Goal: Information Seeking & Learning: Learn about a topic

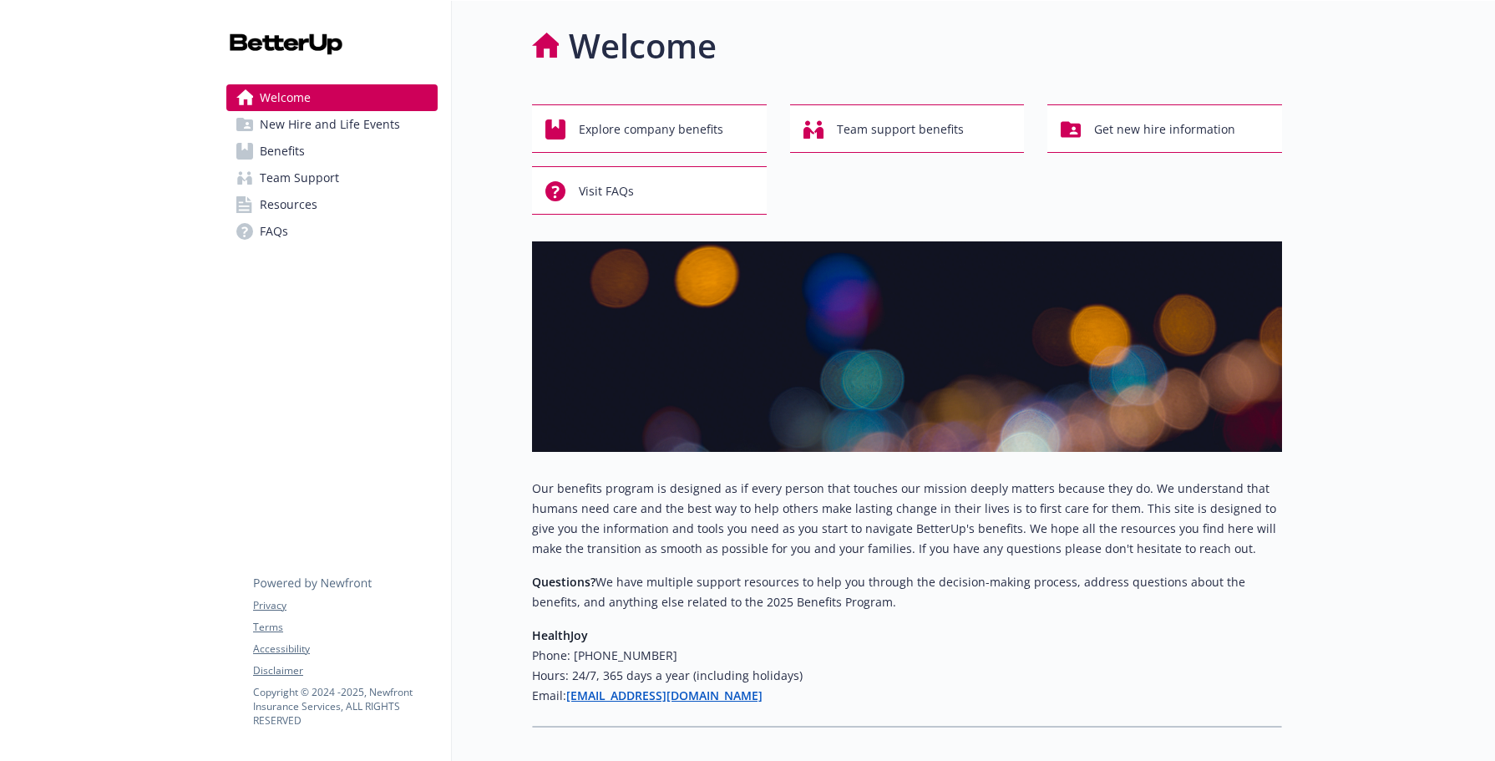
click at [359, 123] on span "New Hire and Life Events" at bounding box center [330, 124] width 140 height 27
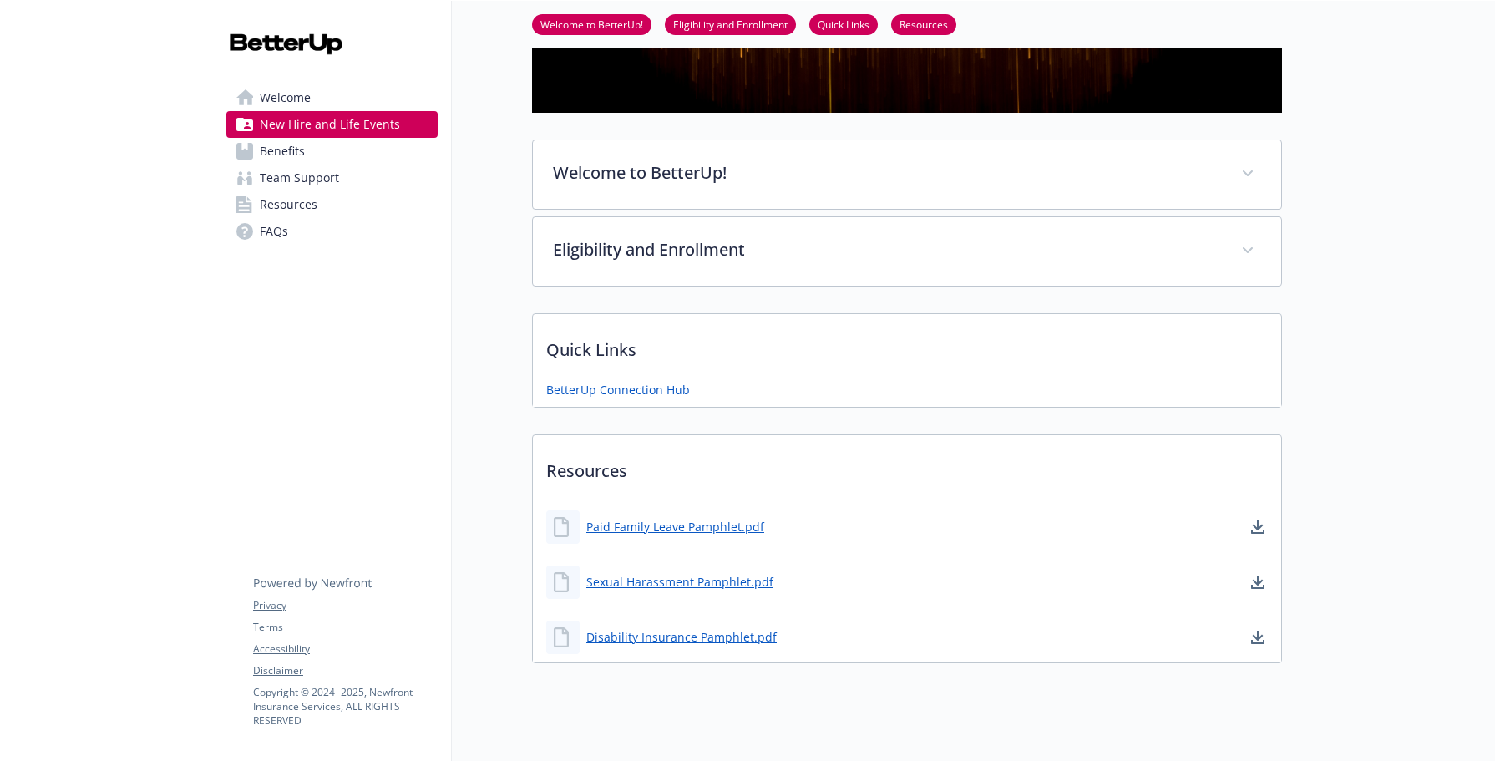
scroll to position [269, 0]
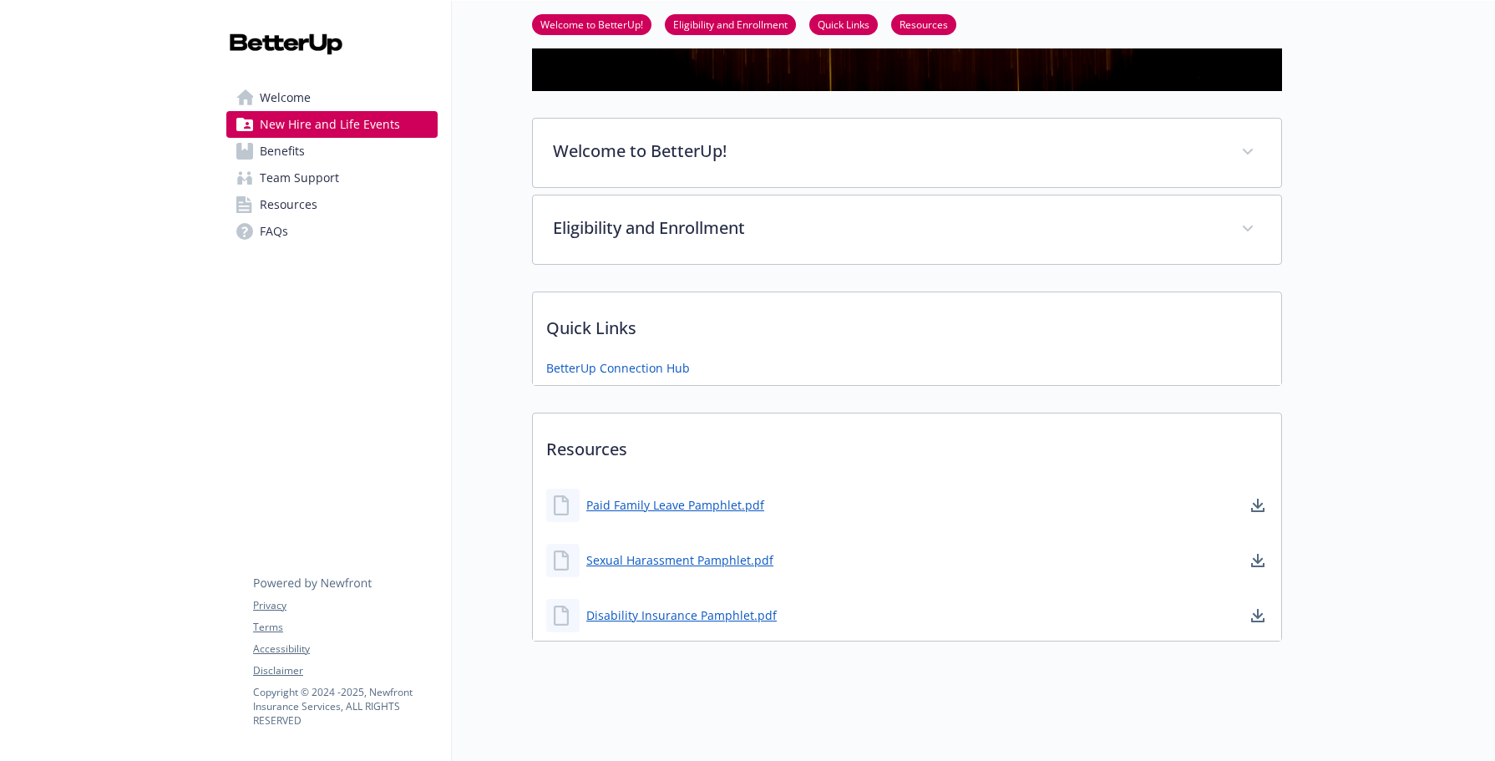
click at [251, 147] on icon at bounding box center [244, 151] width 17 height 17
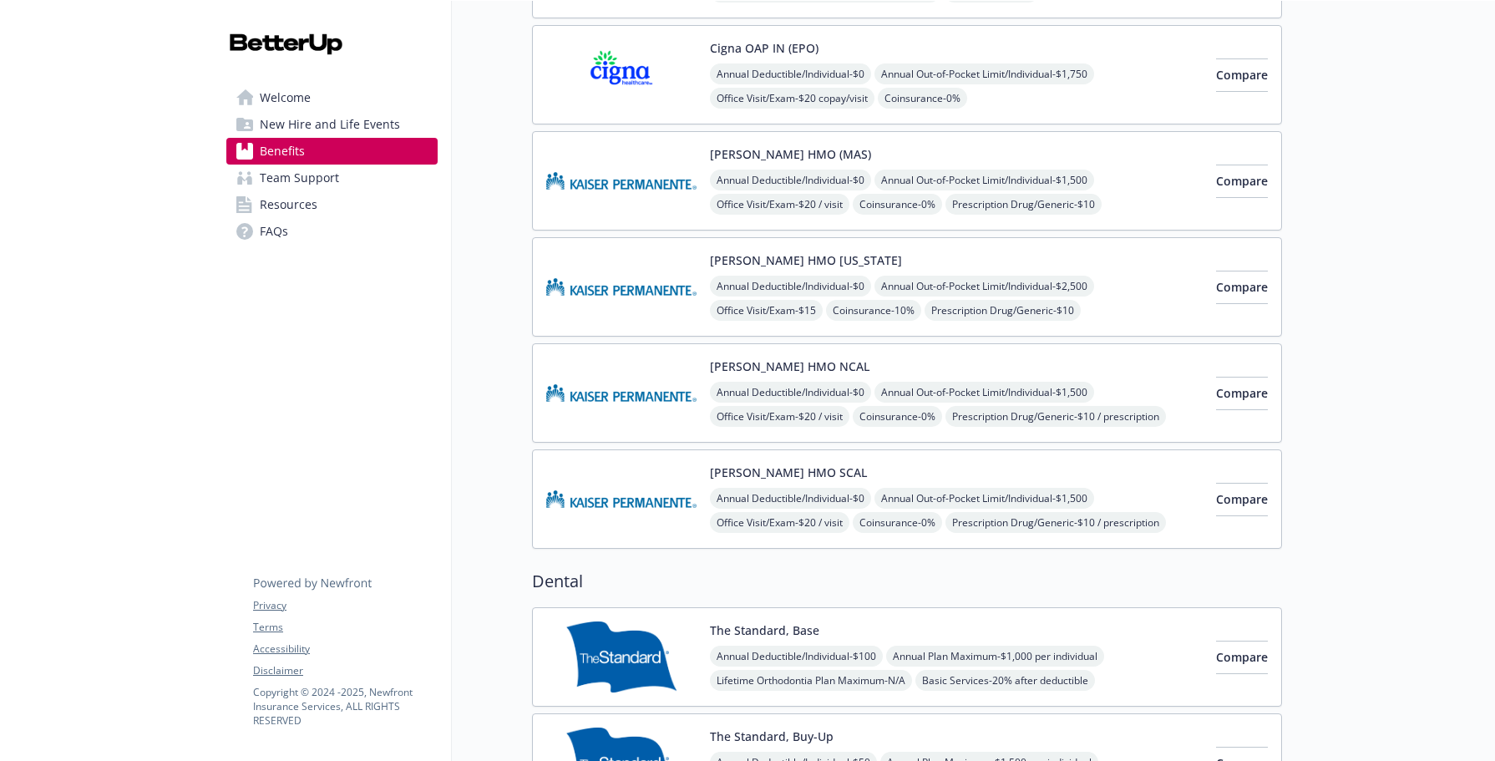
scroll to position [368, 0]
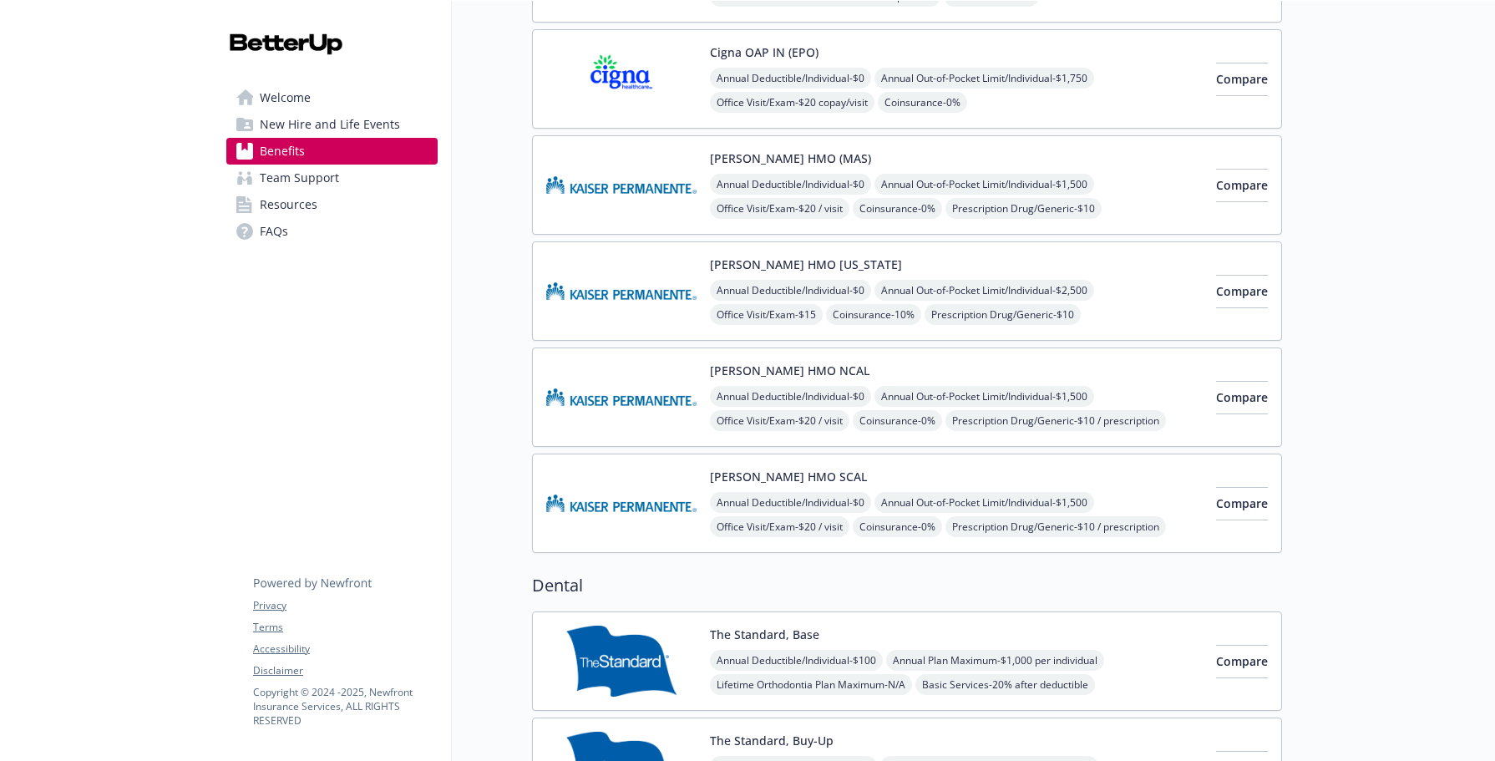
click at [686, 380] on img at bounding box center [621, 397] width 150 height 71
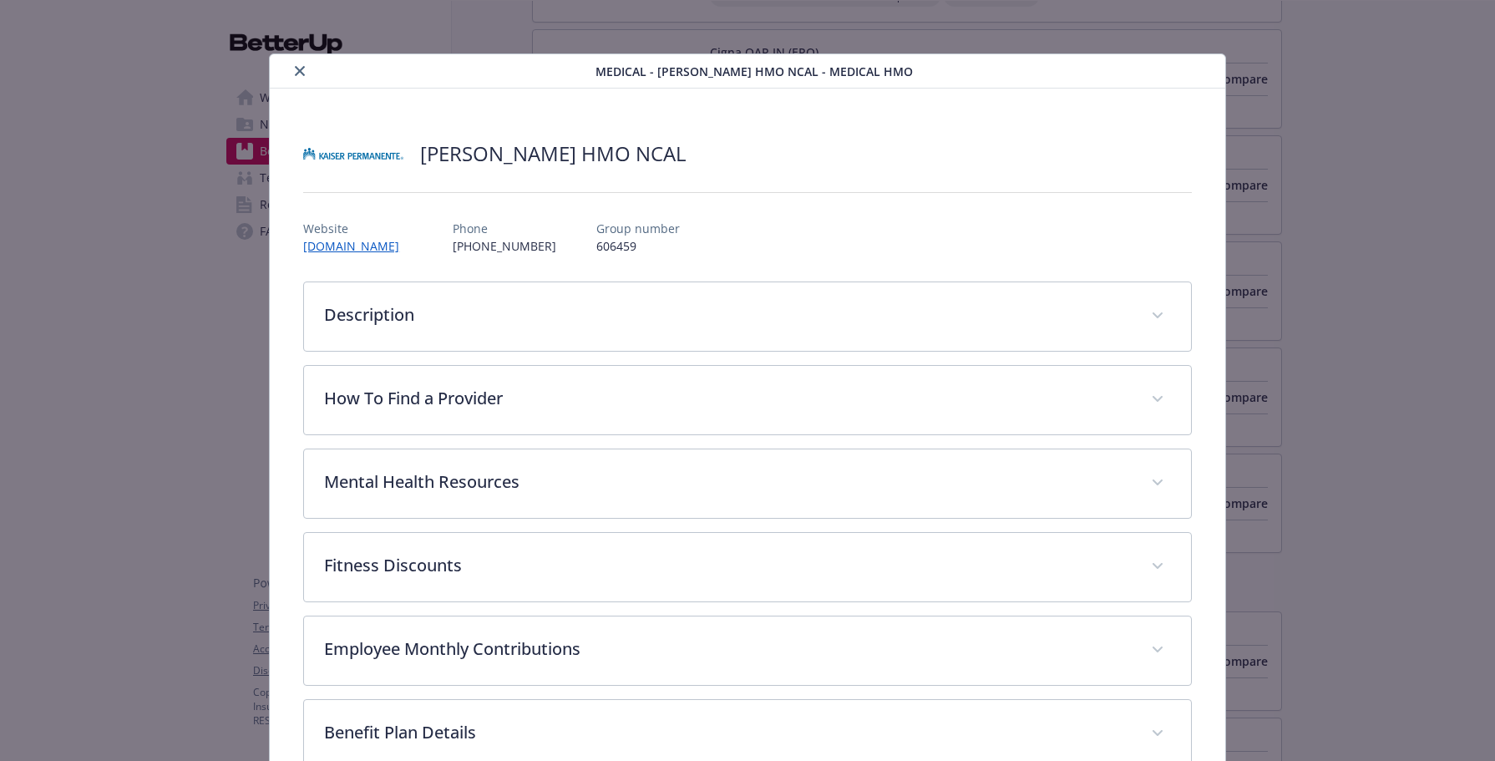
scroll to position [50, 0]
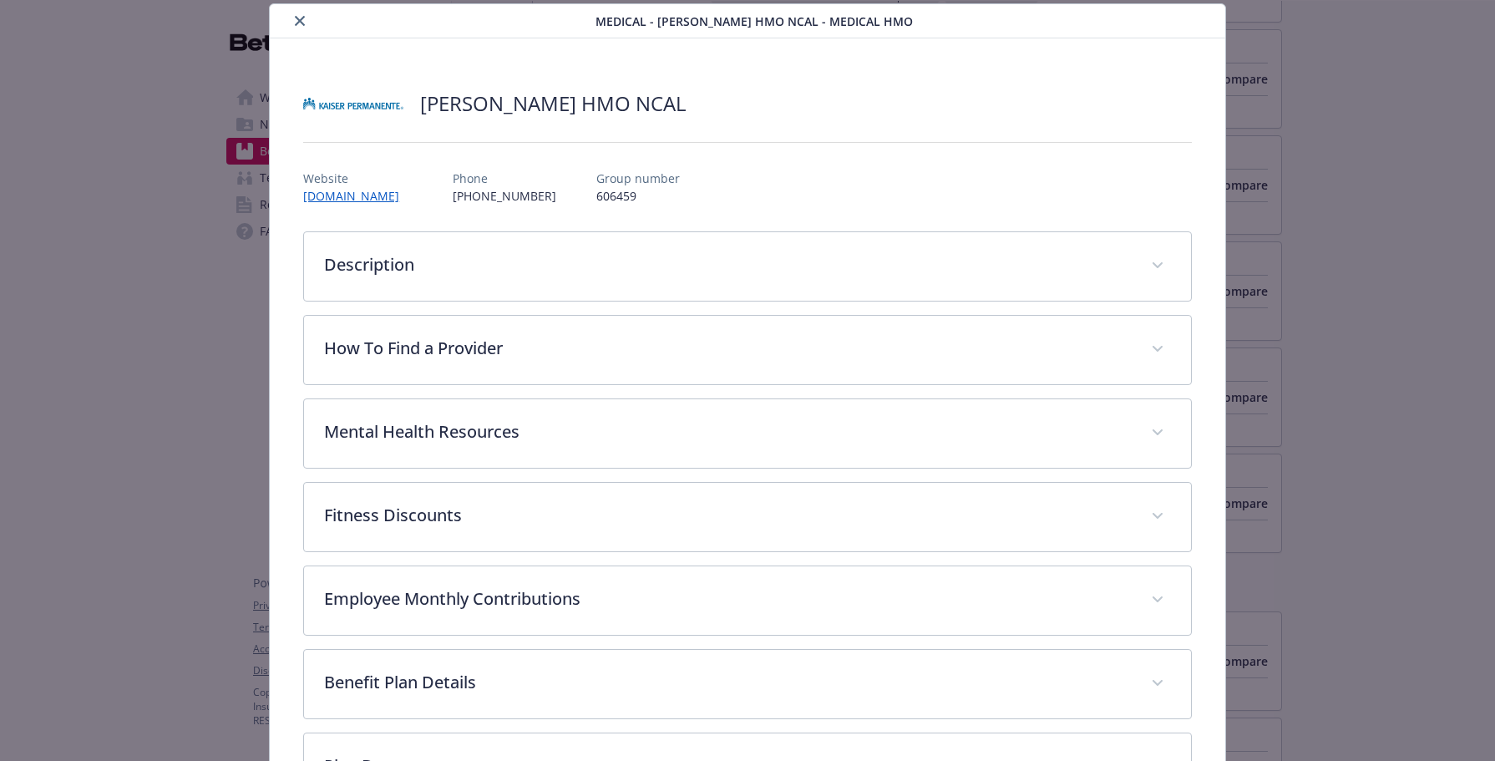
click at [286, 10] on div "Medical - [PERSON_NAME] HMO NCAL - Medical HMO" at bounding box center [748, 21] width 956 height 34
click at [297, 16] on icon "close" at bounding box center [300, 21] width 10 height 10
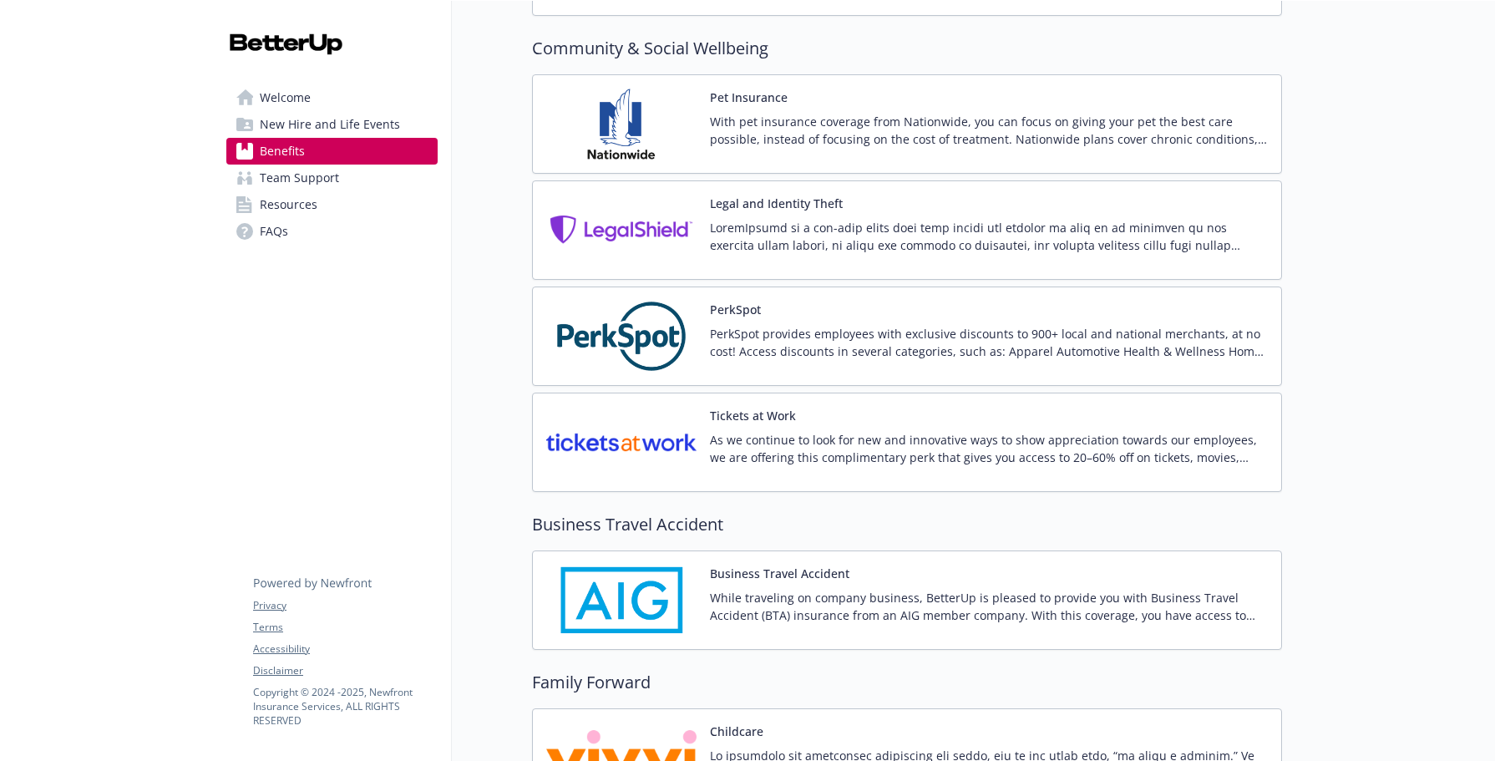
scroll to position [3715, 0]
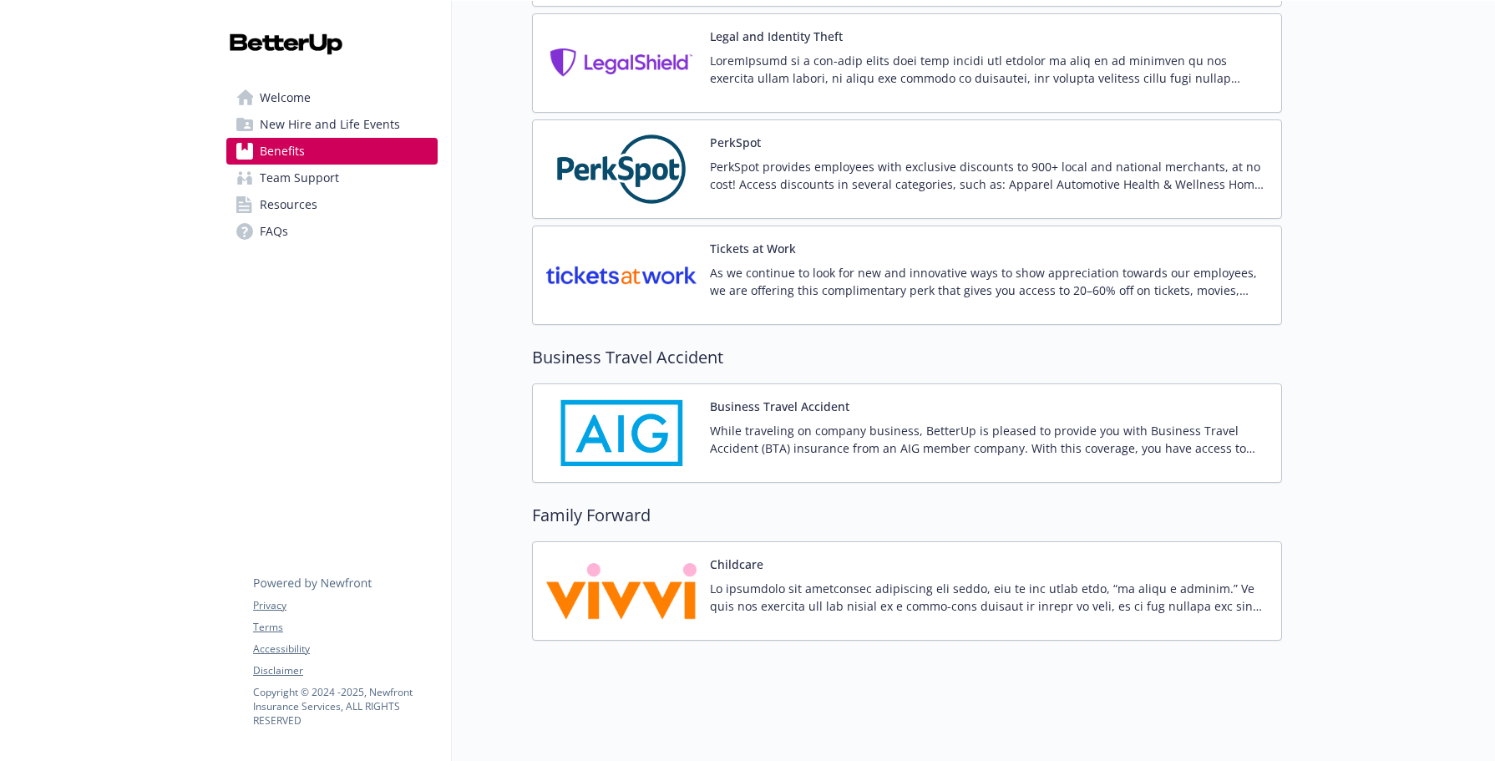
click at [289, 180] on span "Team Support" at bounding box center [299, 178] width 79 height 27
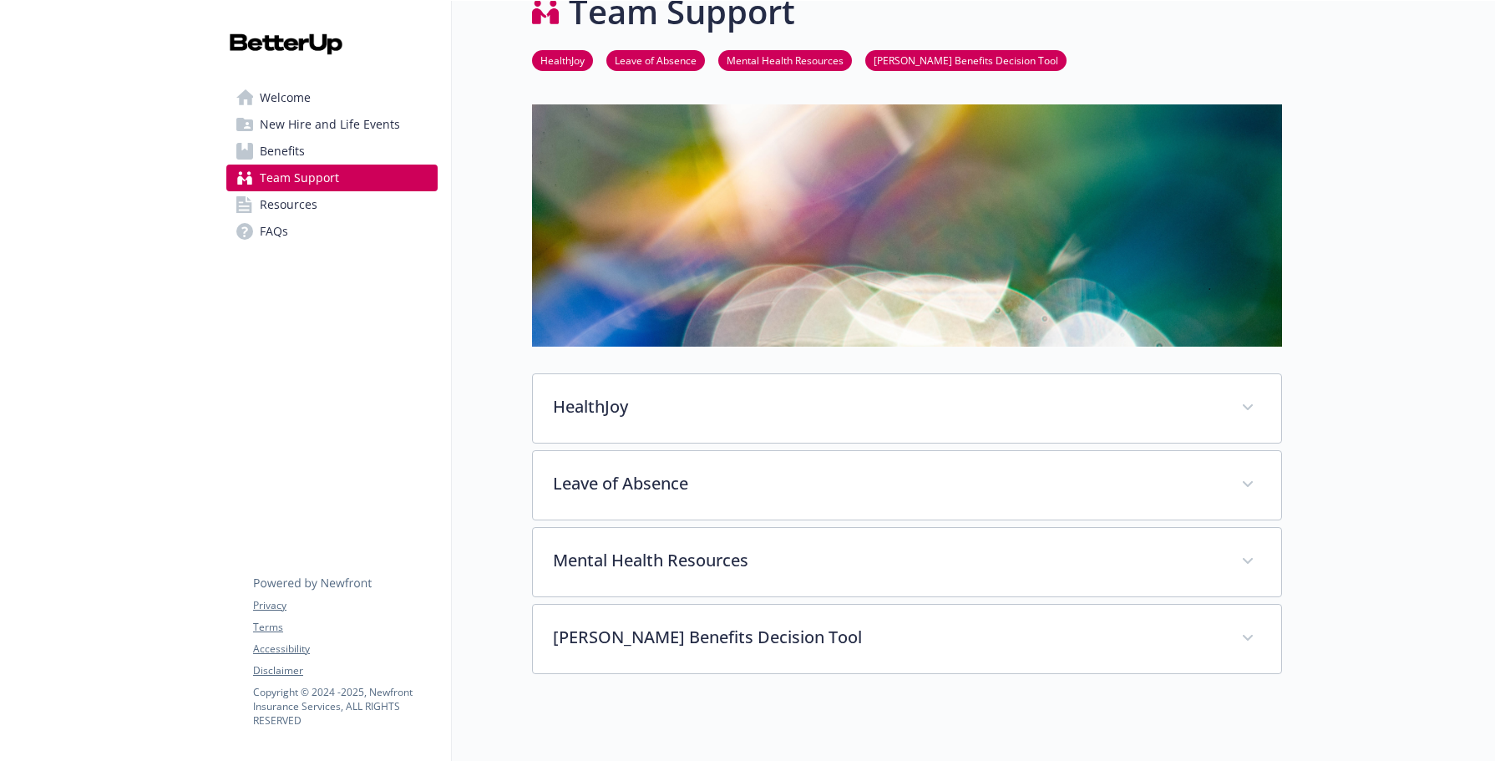
scroll to position [277, 0]
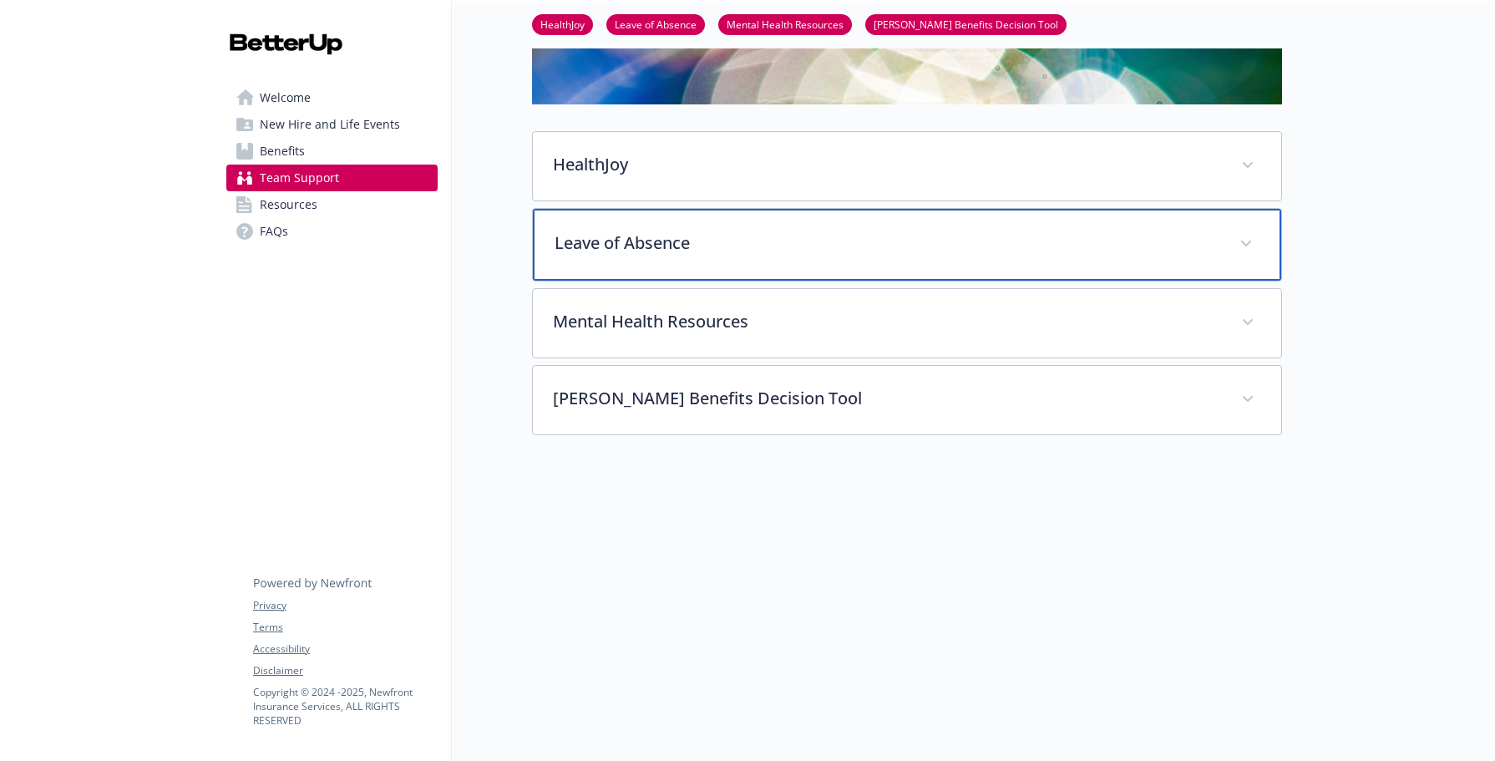
click at [665, 239] on p "Leave of Absence" at bounding box center [887, 243] width 665 height 25
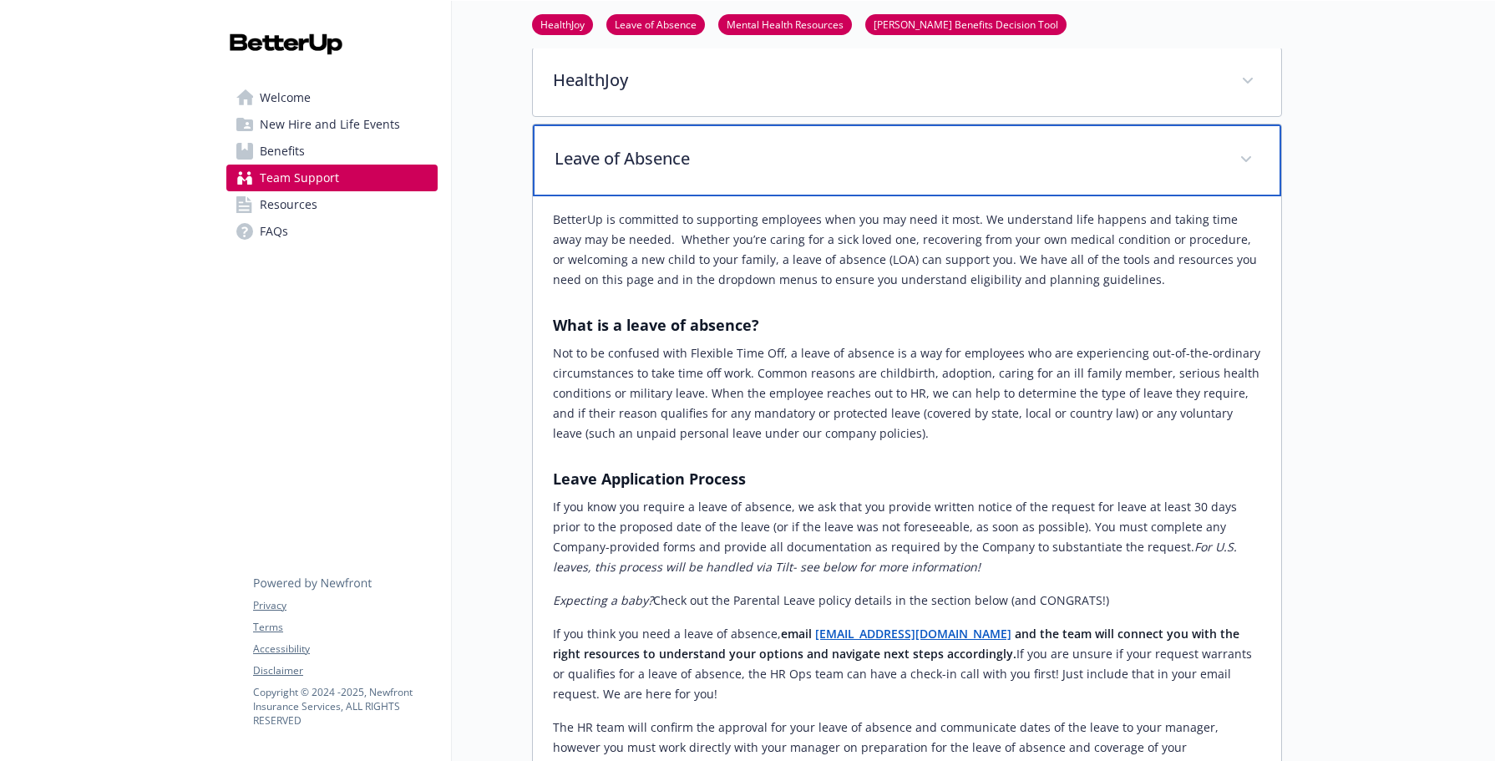
scroll to position [0, 0]
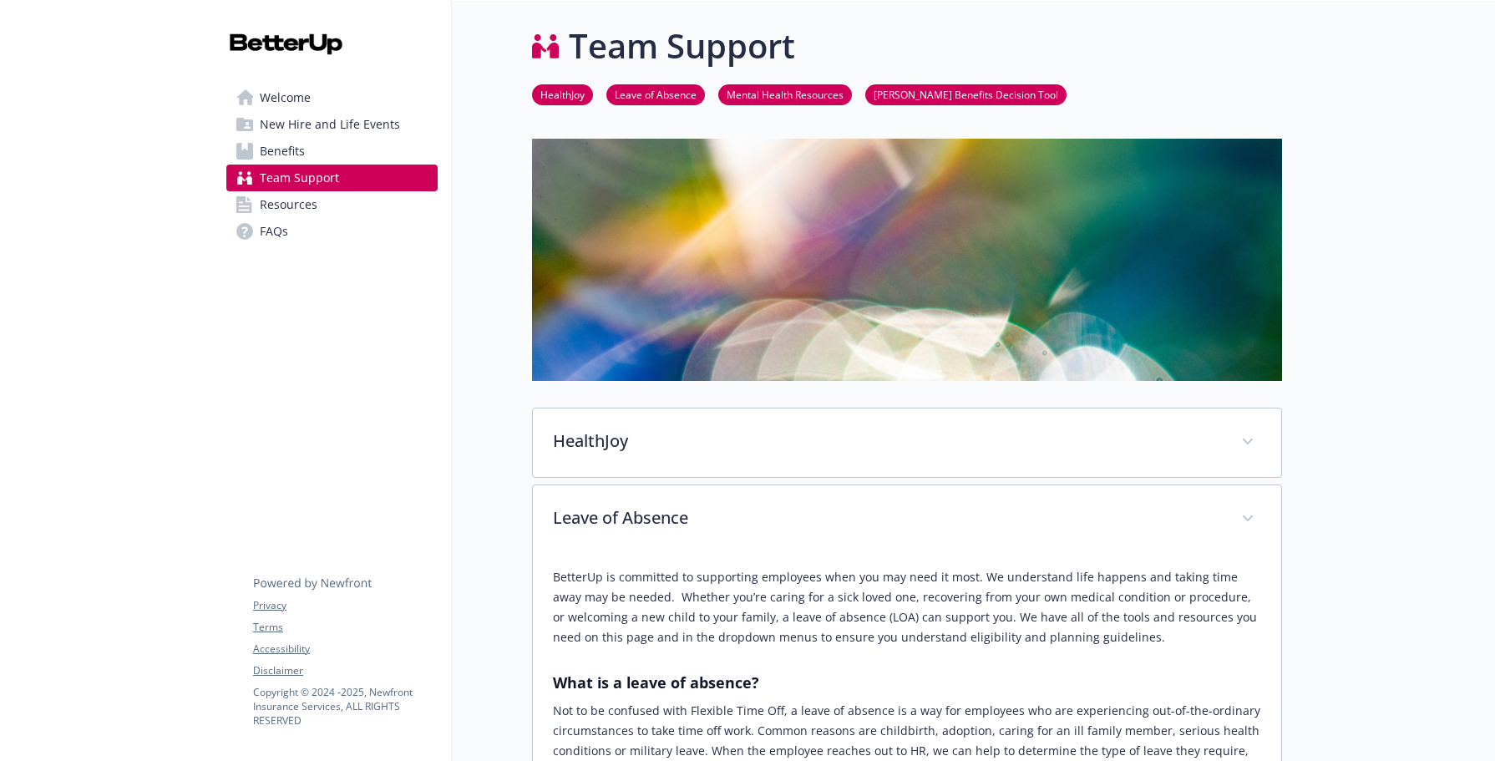
click at [363, 167] on link "Team Support" at bounding box center [331, 178] width 211 height 27
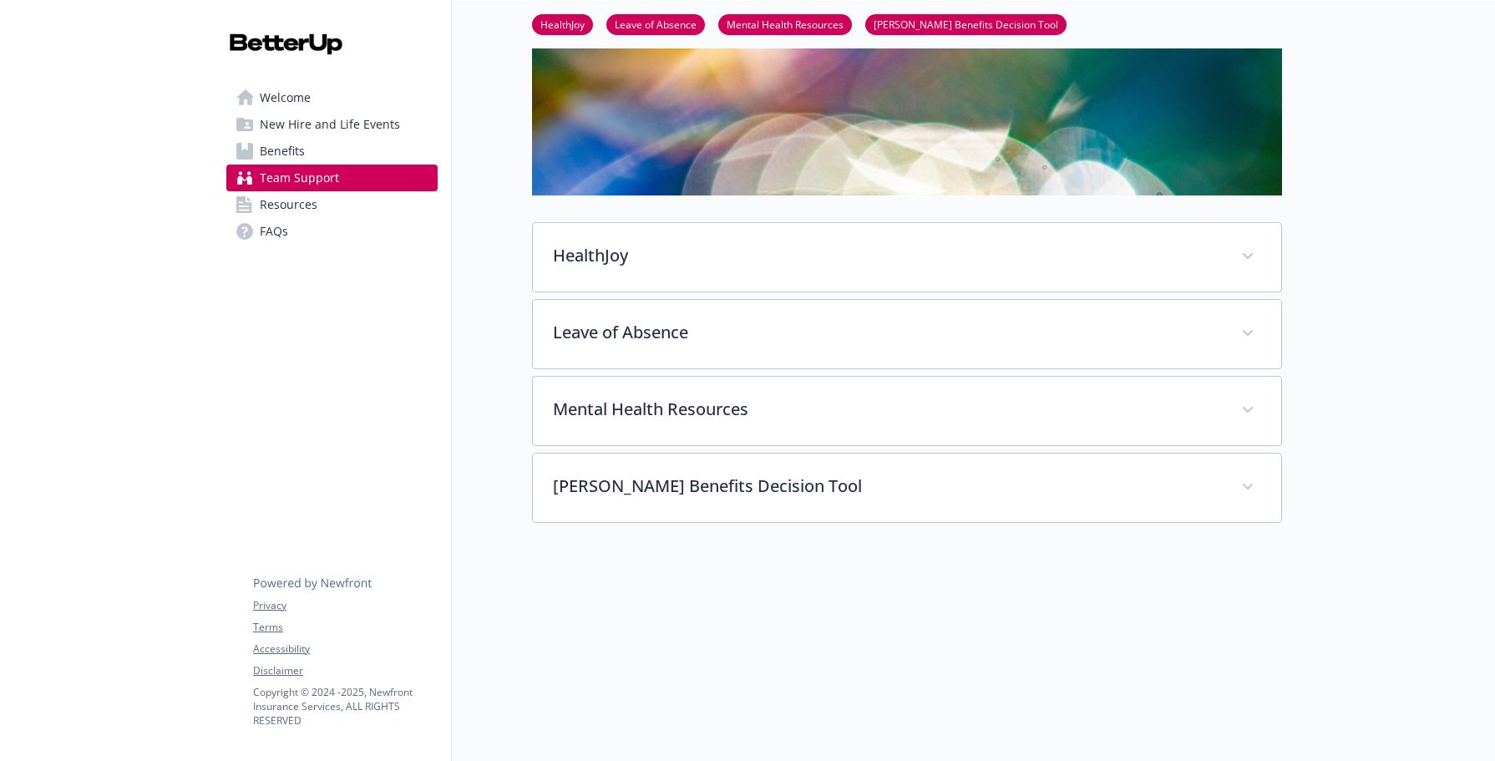
scroll to position [190, 0]
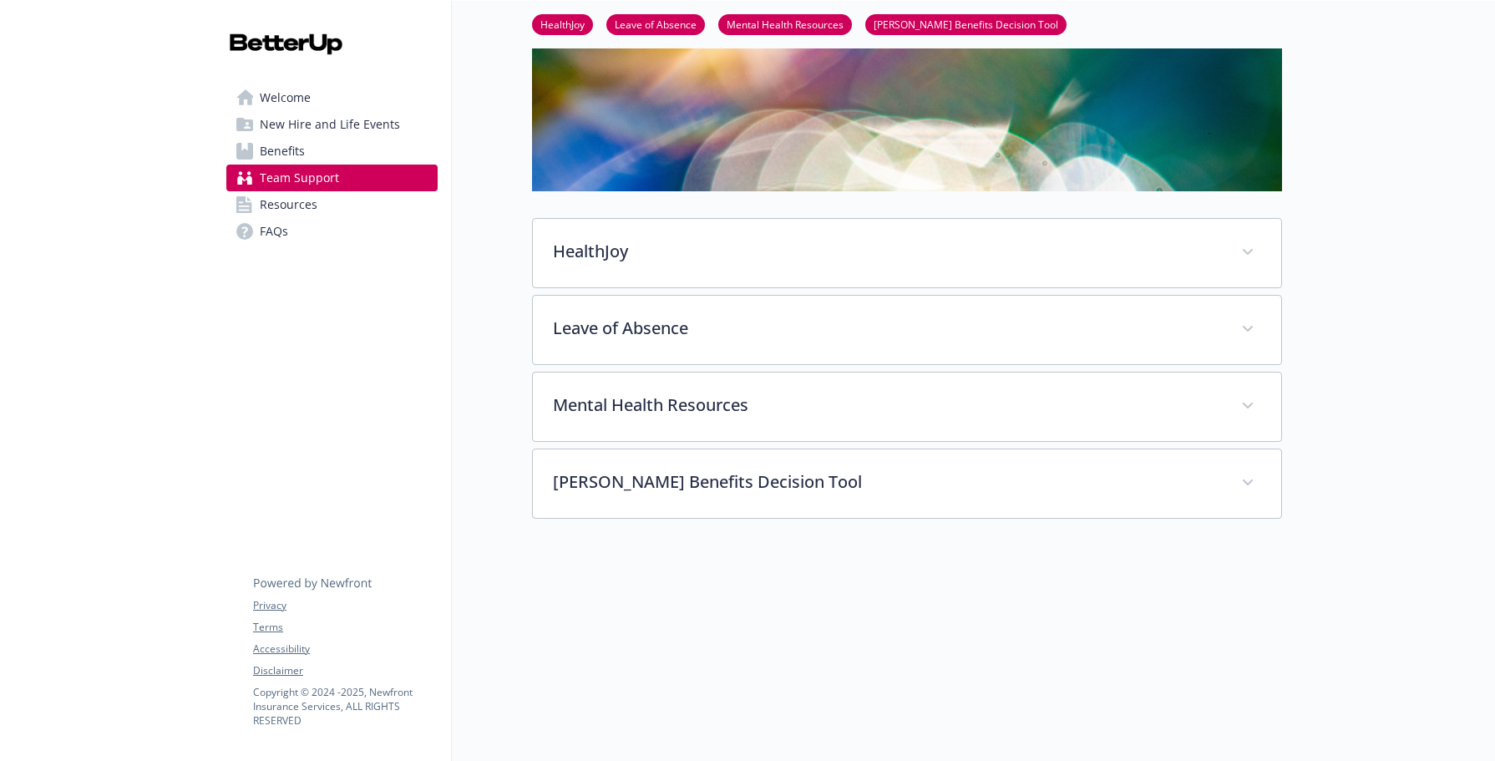
click at [282, 204] on span "Resources" at bounding box center [289, 204] width 58 height 27
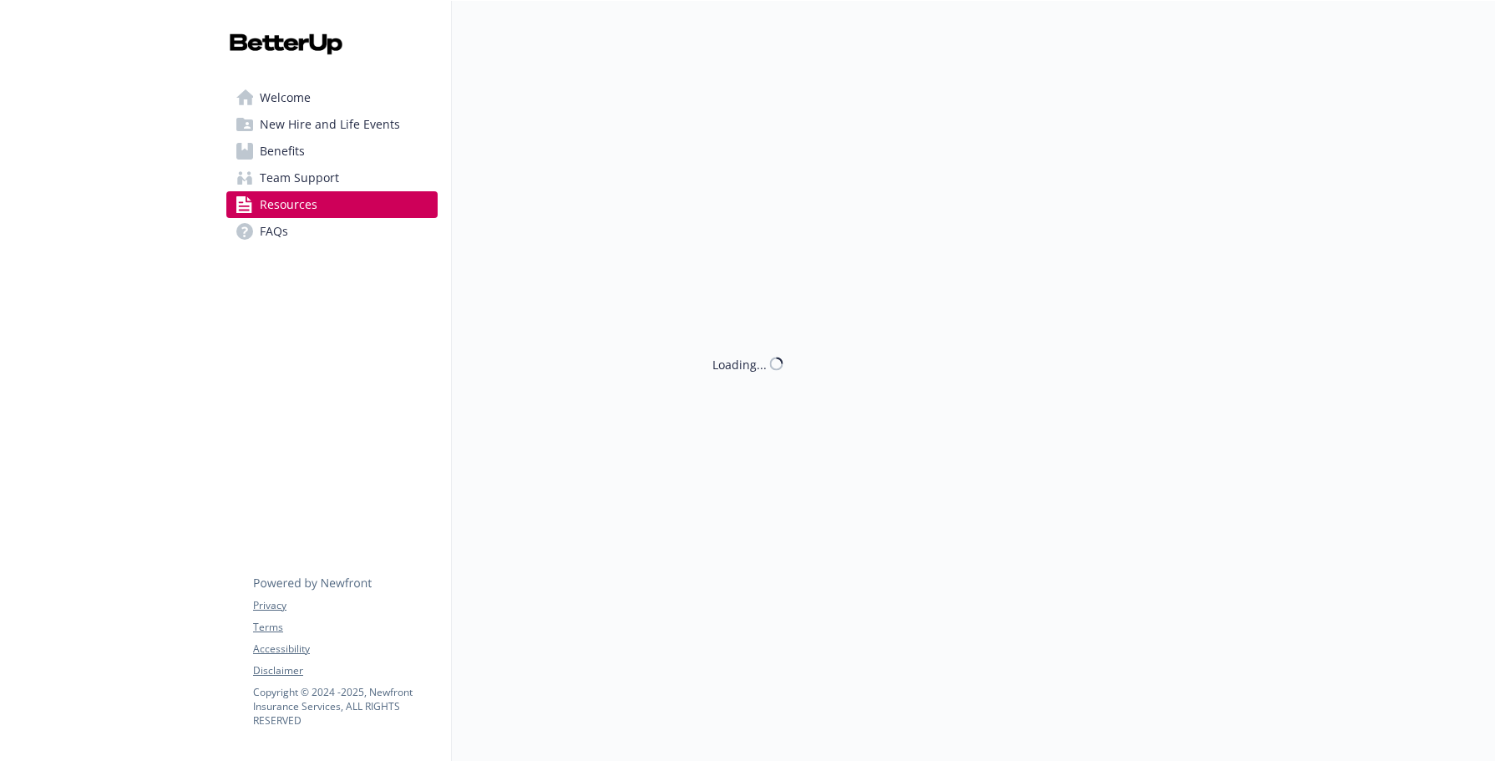
scroll to position [190, 0]
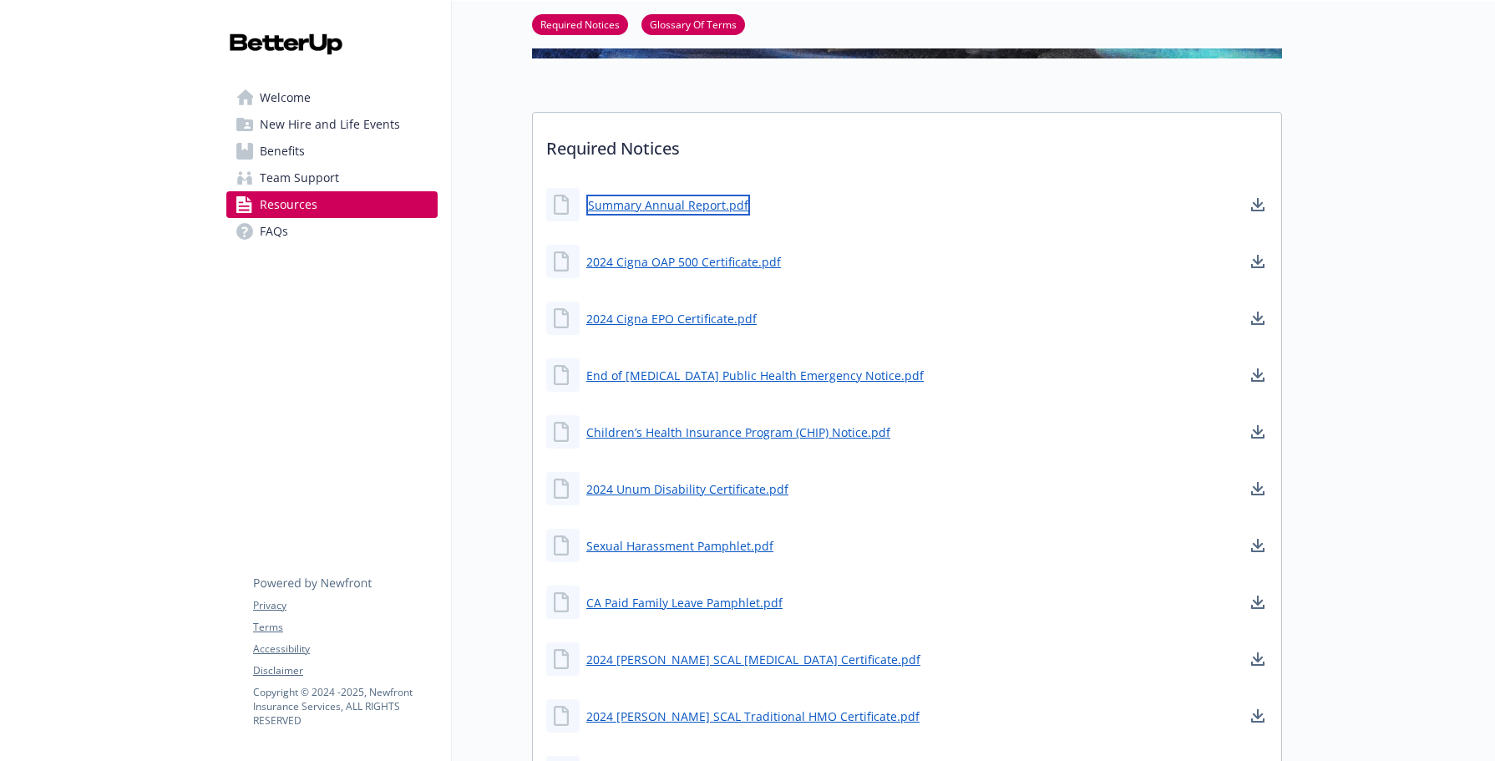
click at [687, 203] on link "Summary Annual Report.pdf" at bounding box center [668, 205] width 164 height 21
click at [307, 152] on link "Benefits" at bounding box center [331, 151] width 211 height 27
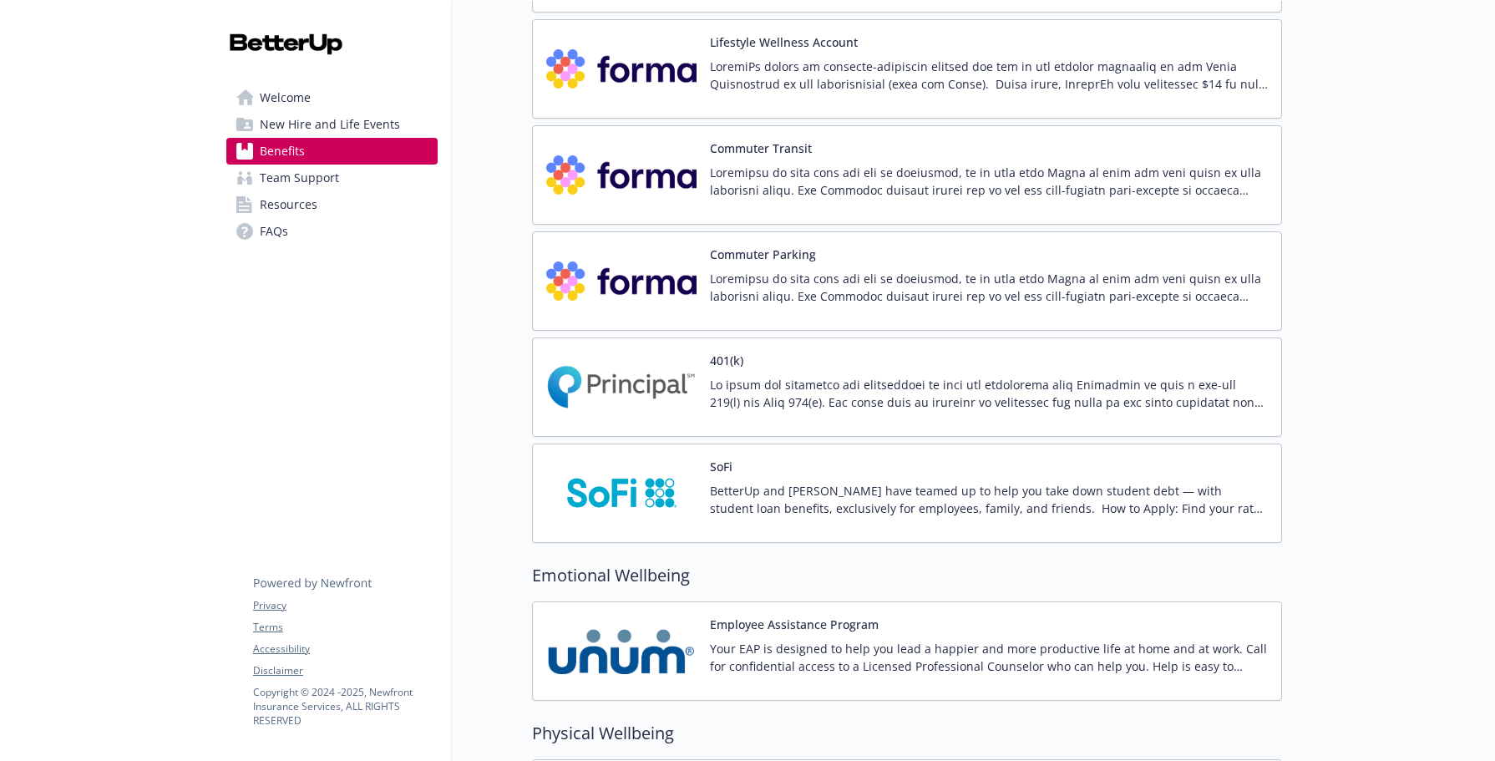
scroll to position [2704, 0]
click at [628, 401] on img at bounding box center [621, 388] width 150 height 71
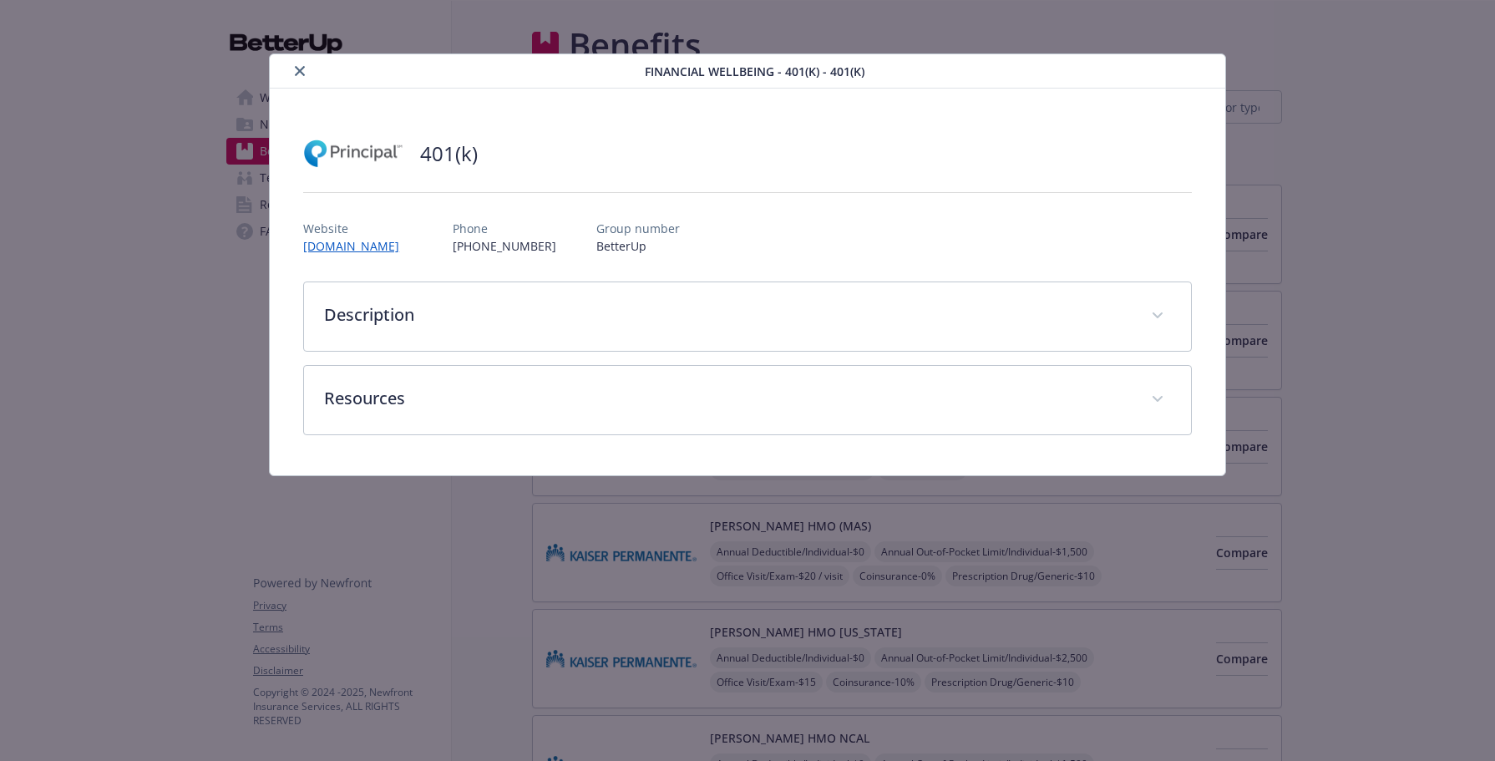
scroll to position [2704, 0]
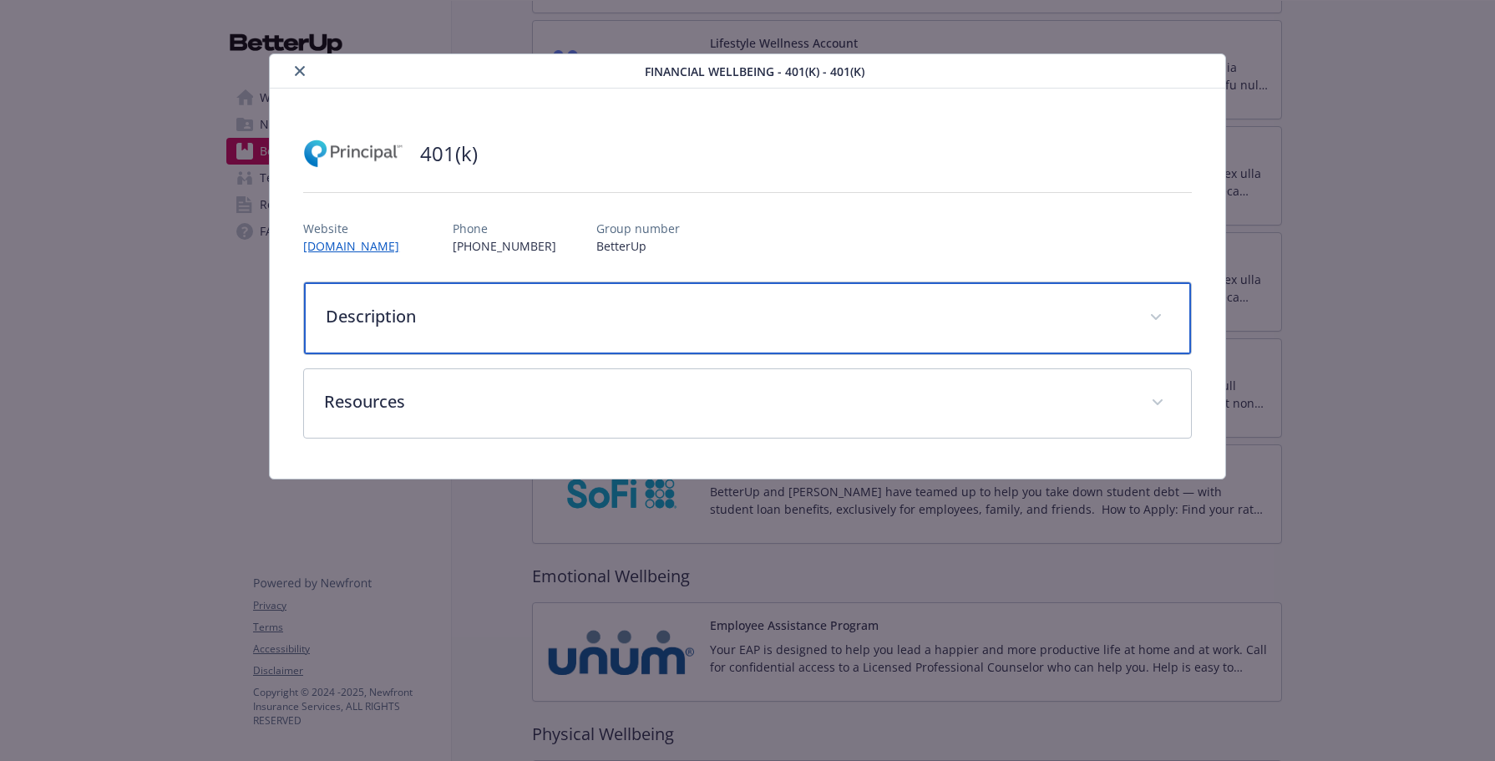
click at [485, 348] on div "Description" at bounding box center [747, 318] width 887 height 72
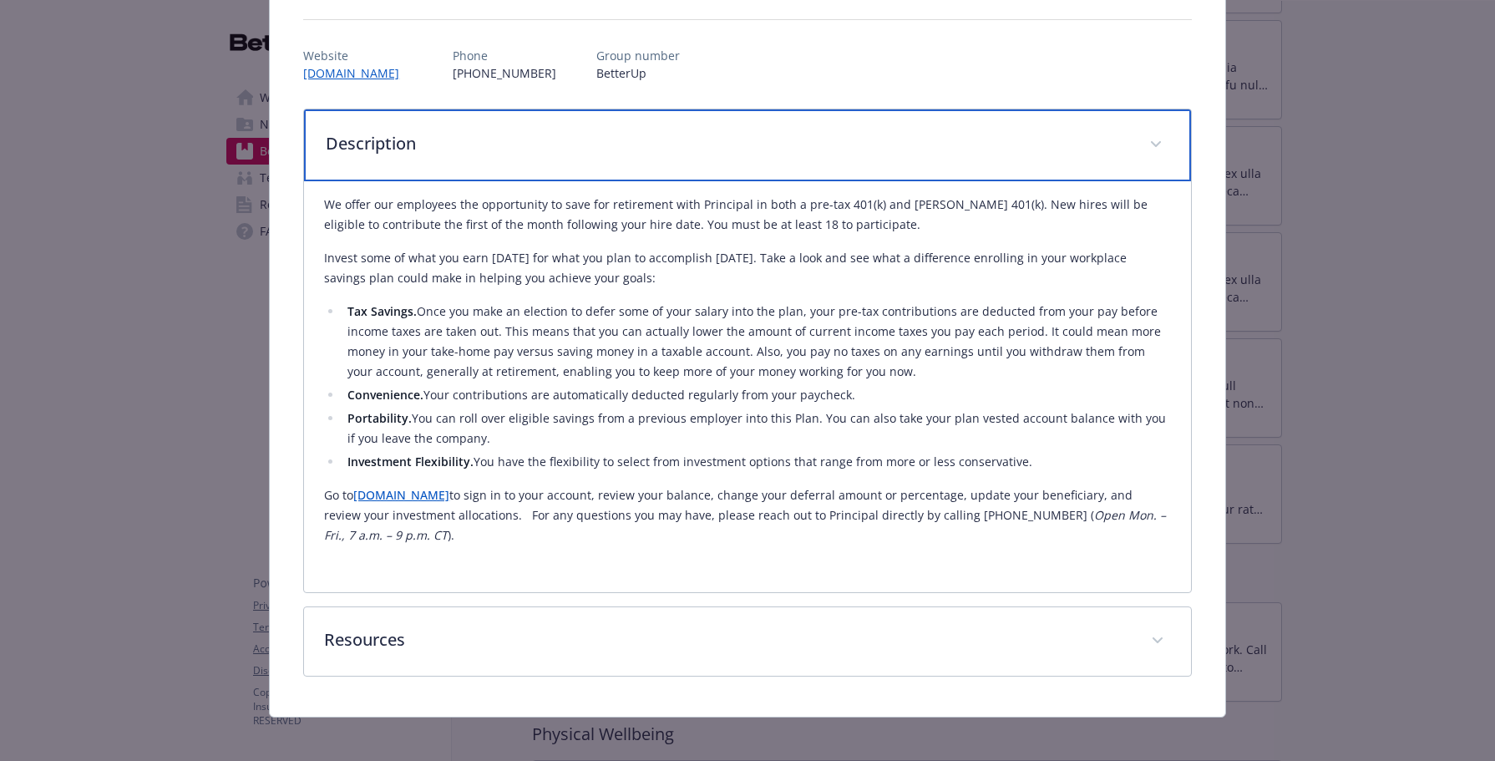
scroll to position [183, 0]
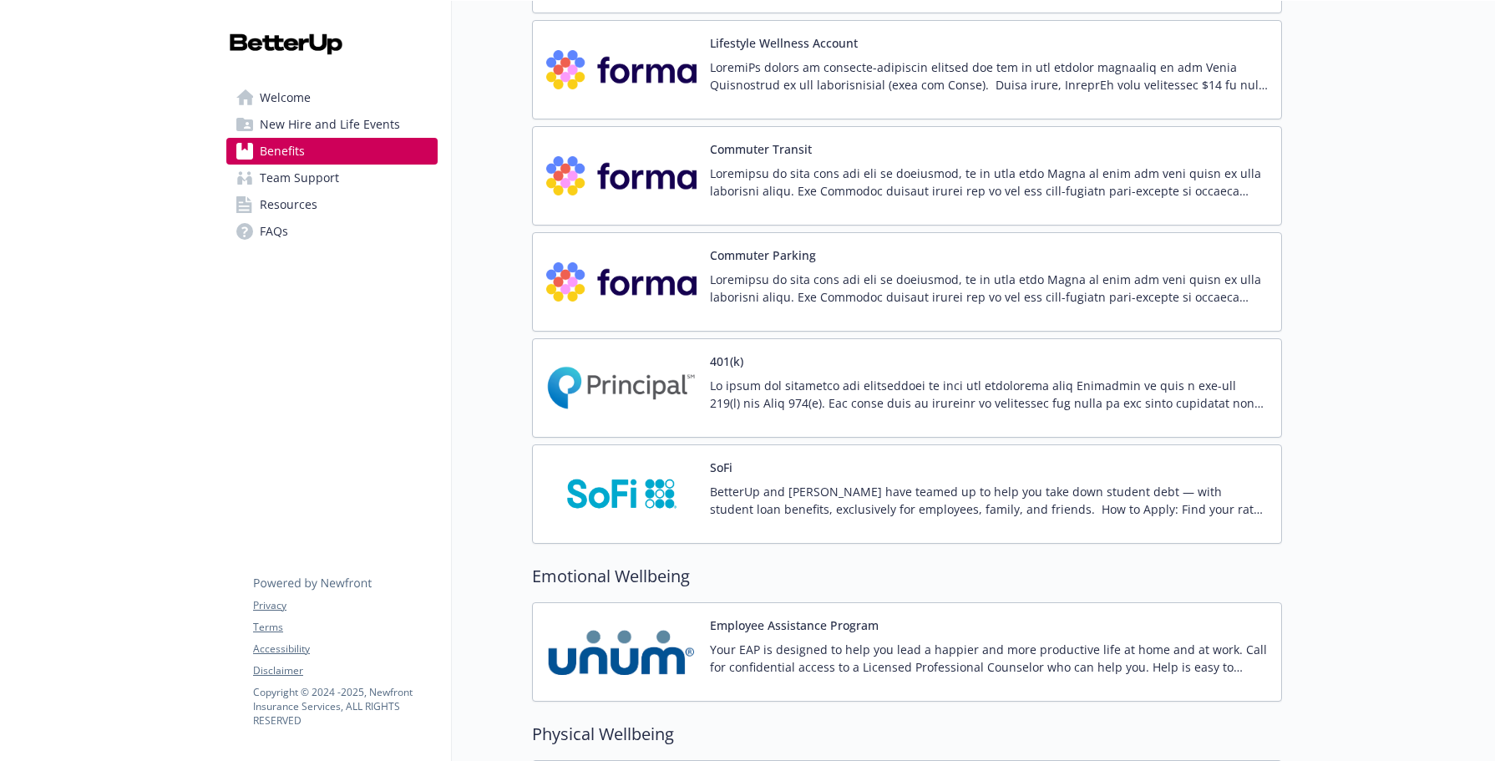
click at [703, 348] on div "401(k)" at bounding box center [907, 387] width 750 height 99
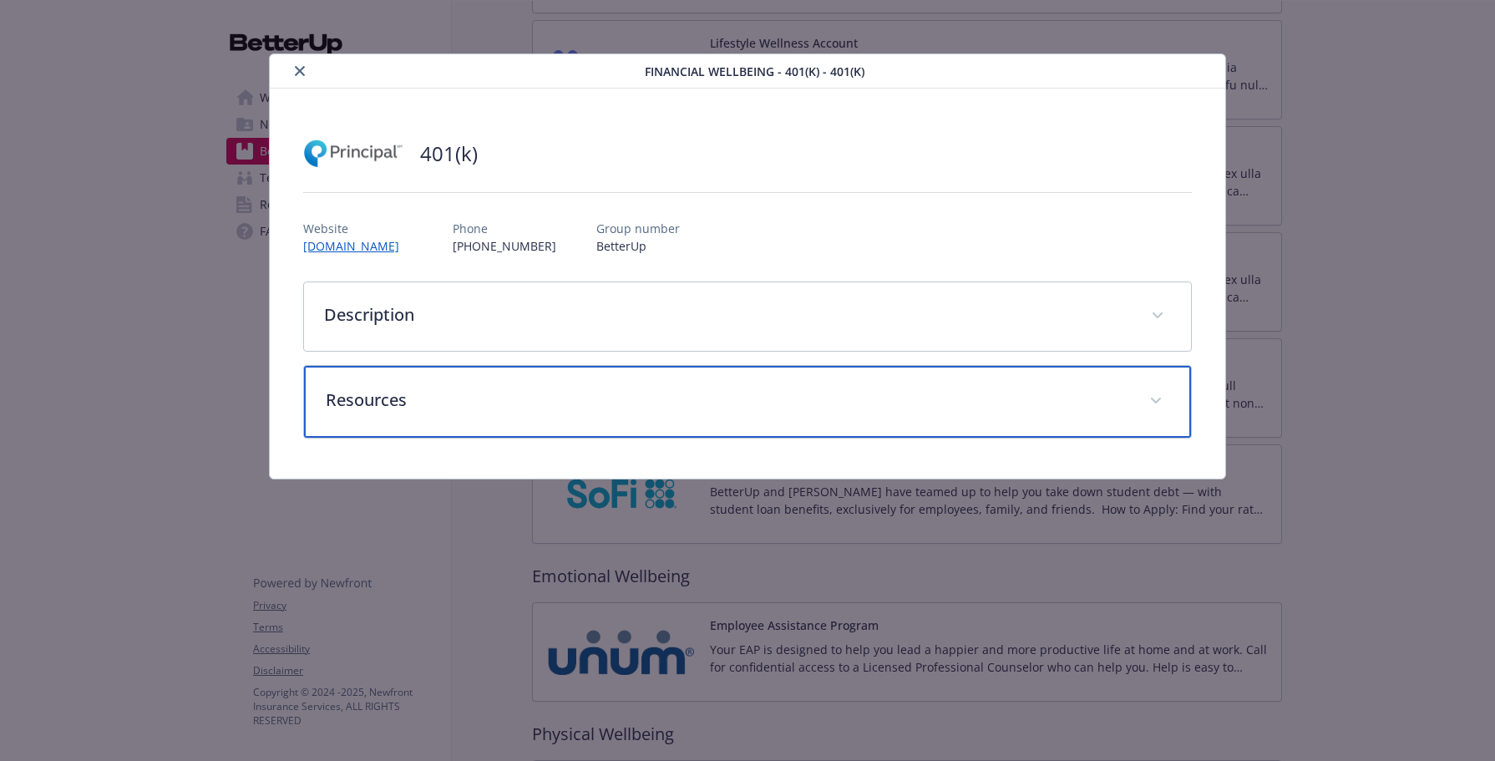
click at [507, 399] on p "Resources" at bounding box center [728, 400] width 804 height 25
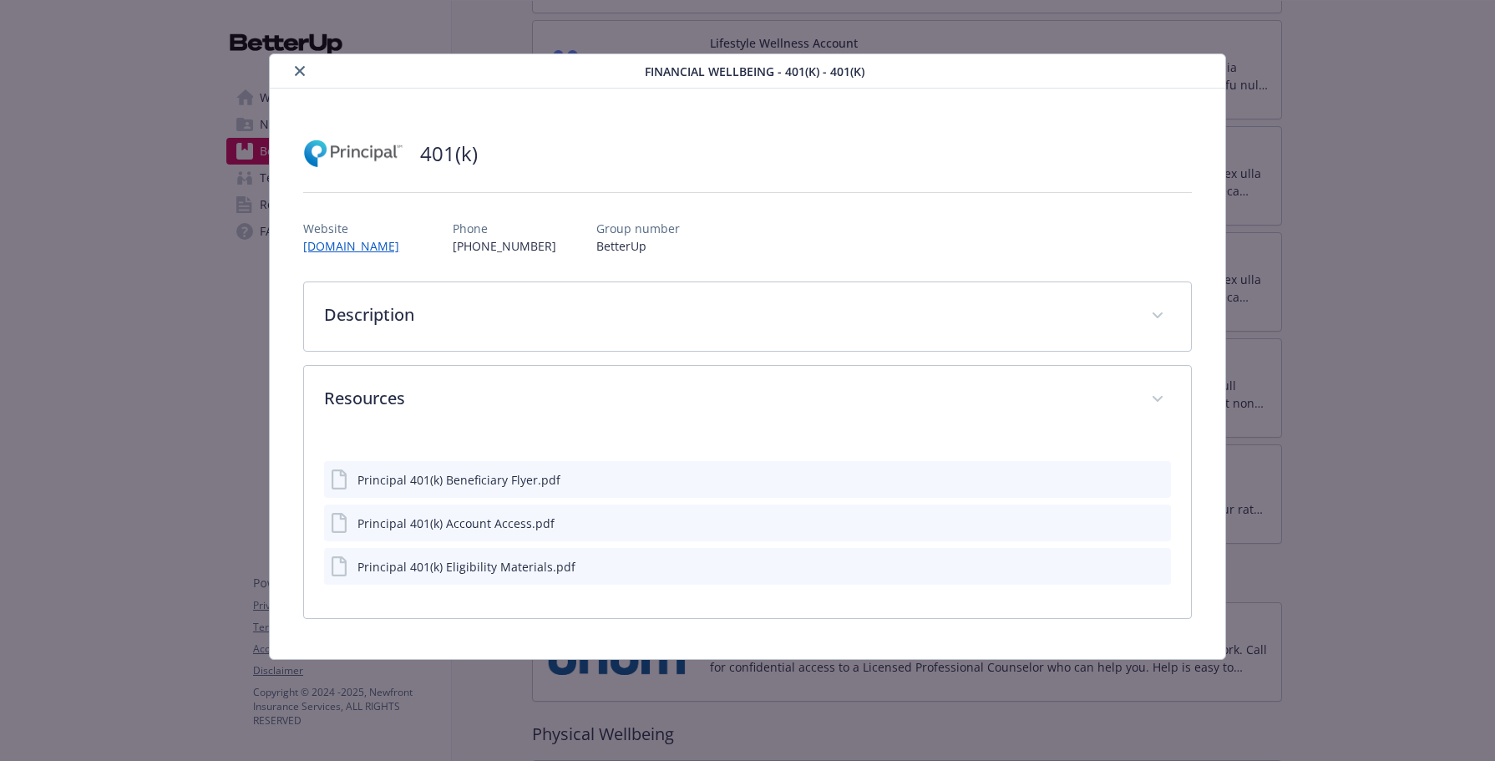
click at [349, 483] on icon "details for plan Financial Wellbeing - 401(k) - 401(k)" at bounding box center [341, 480] width 20 height 20
click at [1124, 486] on button "details for plan Financial Wellbeing - 401(k) - 401(k)" at bounding box center [1129, 480] width 13 height 18
click at [1154, 477] on icon "preview file" at bounding box center [1155, 479] width 15 height 12
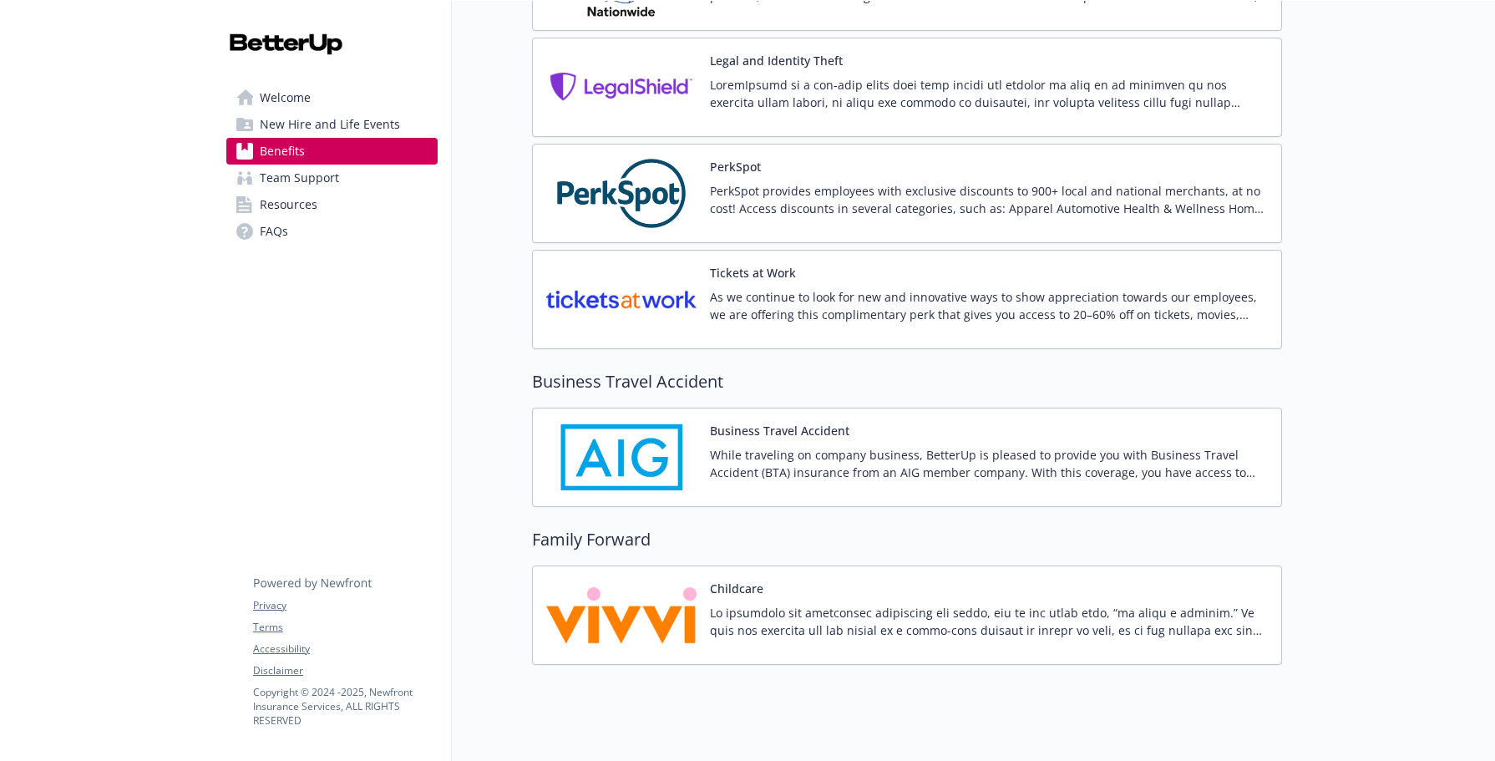
scroll to position [3715, 0]
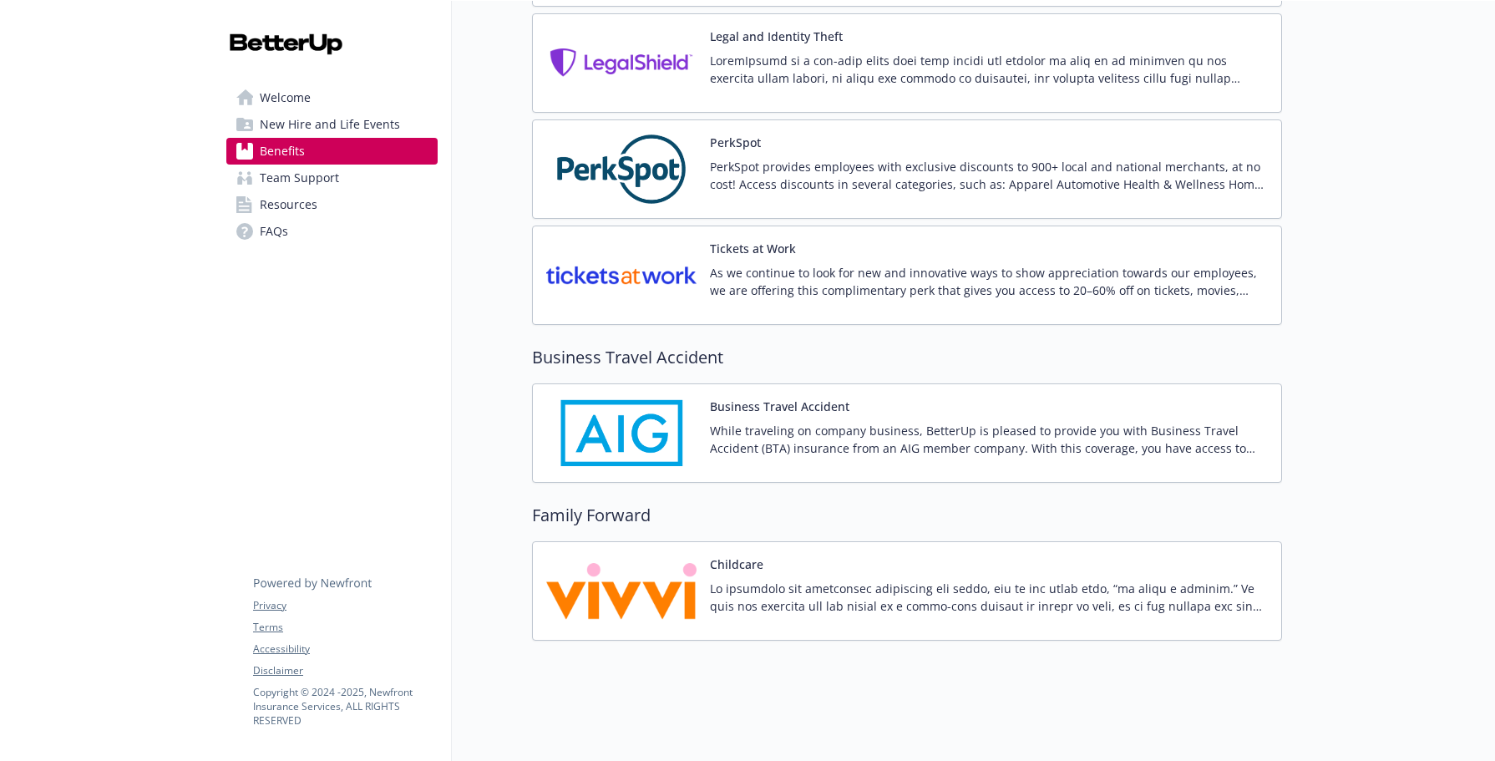
click at [271, 183] on span "Team Support" at bounding box center [299, 178] width 79 height 27
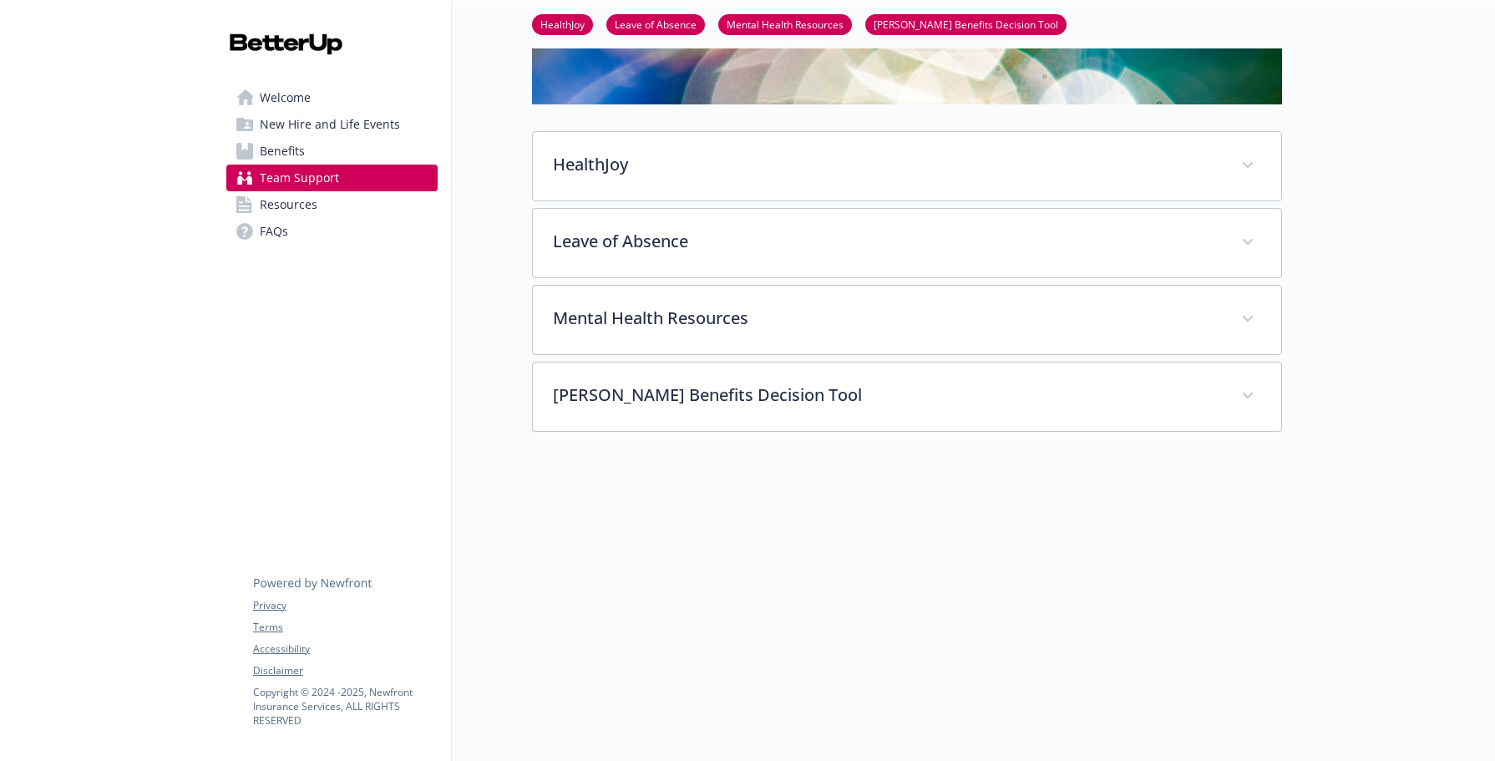
scroll to position [277, 0]
click at [277, 215] on span "Resources" at bounding box center [289, 204] width 58 height 27
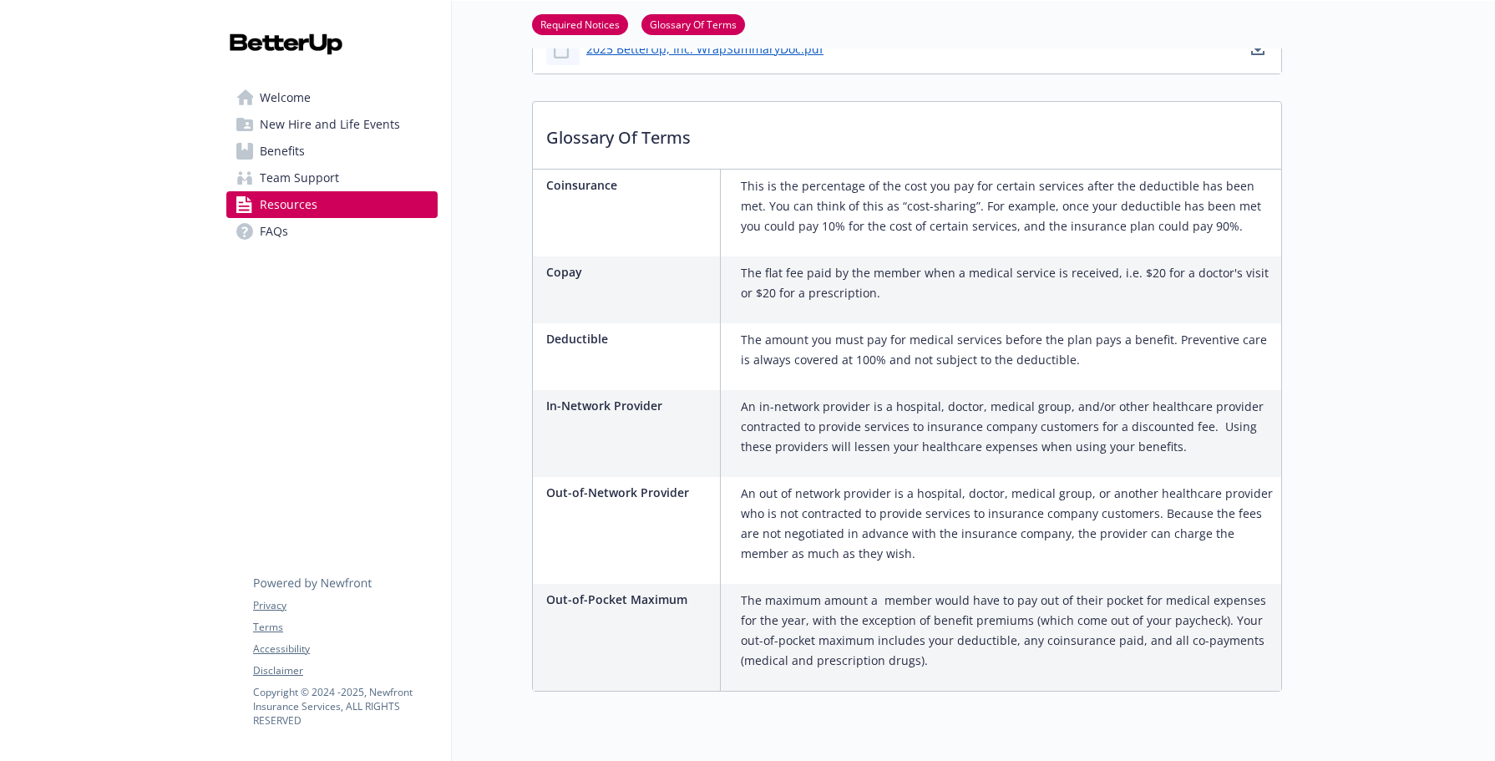
click at [273, 237] on span "FAQs" at bounding box center [274, 231] width 28 height 27
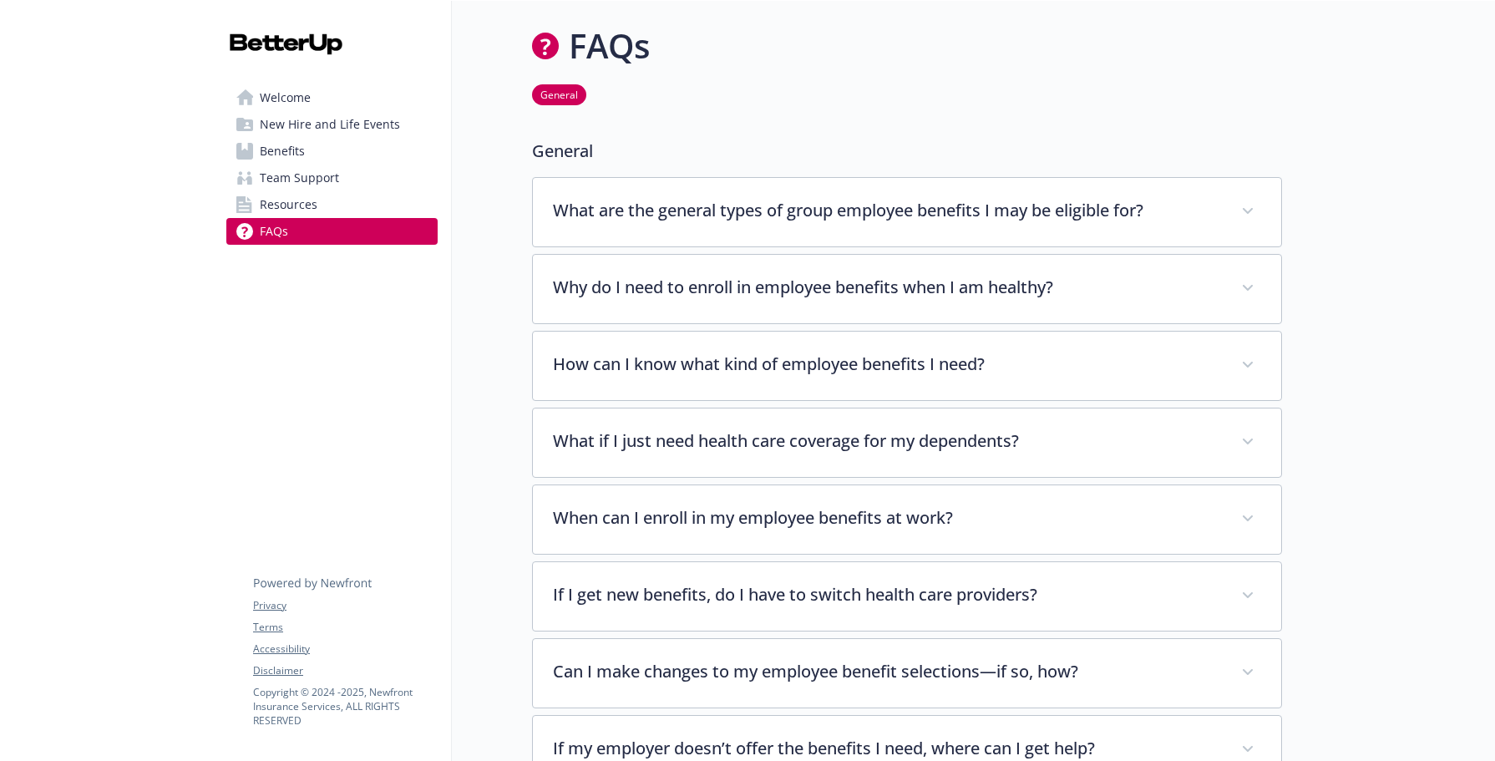
click at [304, 93] on span "Welcome" at bounding box center [285, 97] width 51 height 27
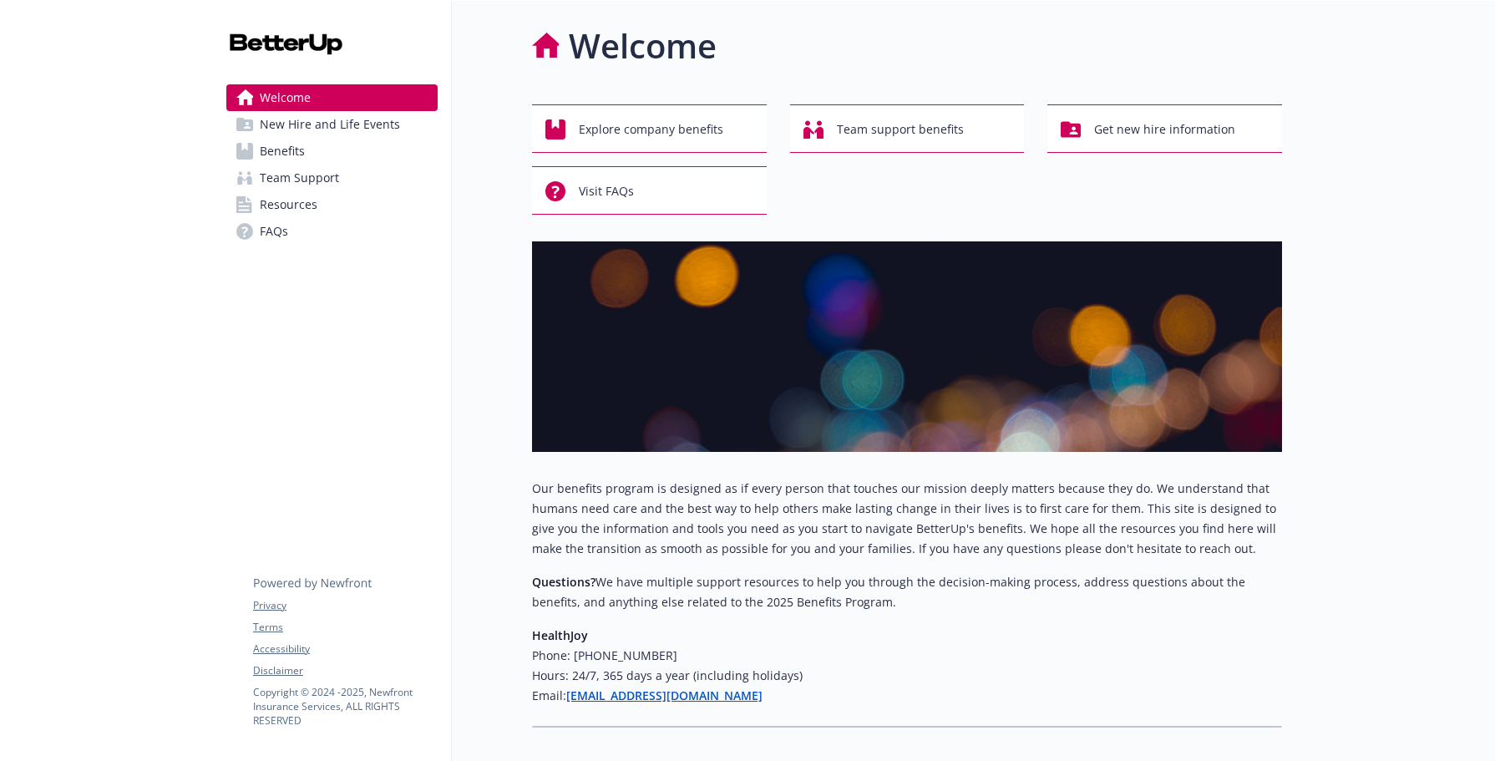
click at [1181, 102] on div "Welcome Explore company benefits Team support benefits Get new hire information…" at bounding box center [907, 374] width 750 height 707
click at [1164, 134] on span "Get new hire information" at bounding box center [1164, 130] width 141 height 32
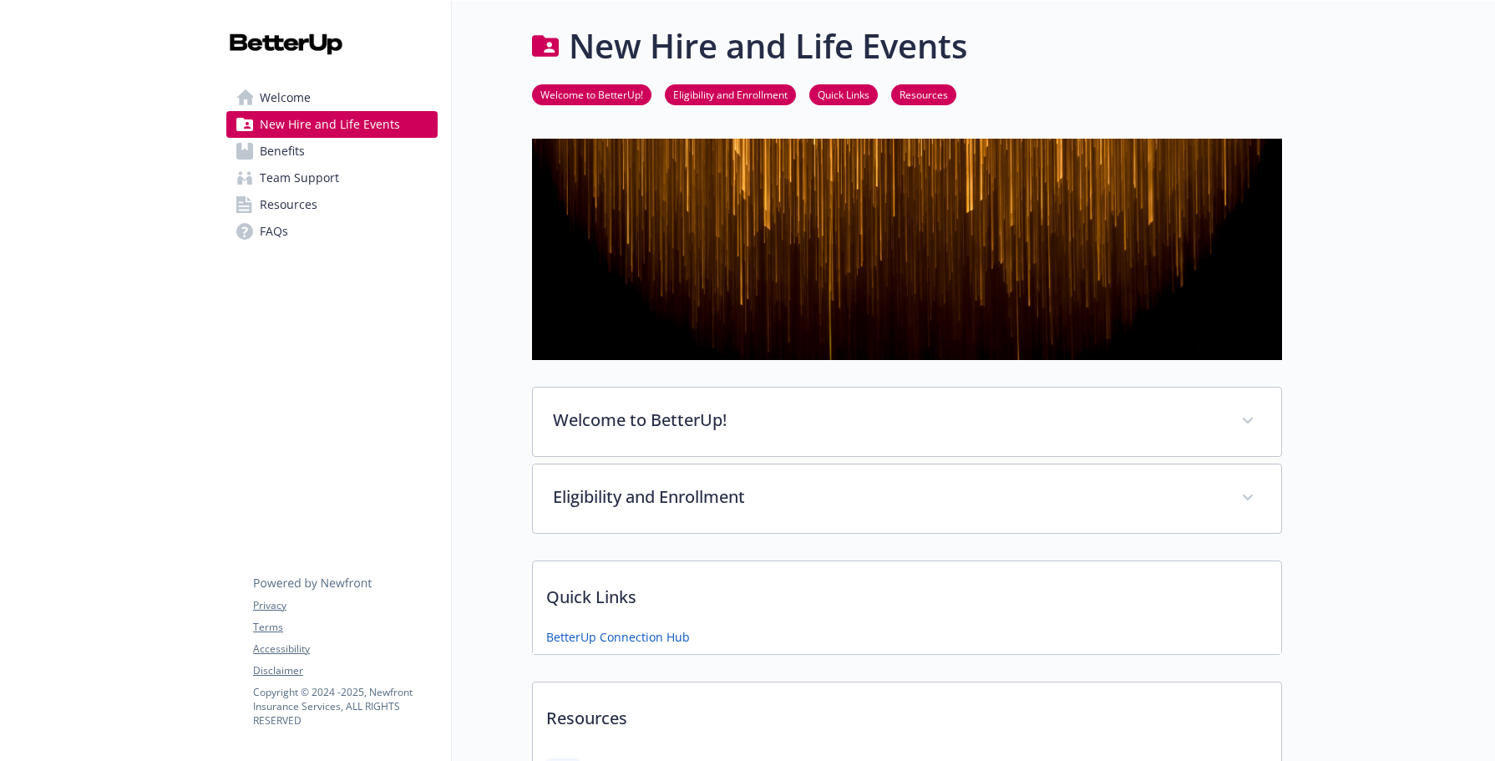
click at [980, 306] on img at bounding box center [907, 249] width 750 height 221
